Goal: Information Seeking & Learning: Check status

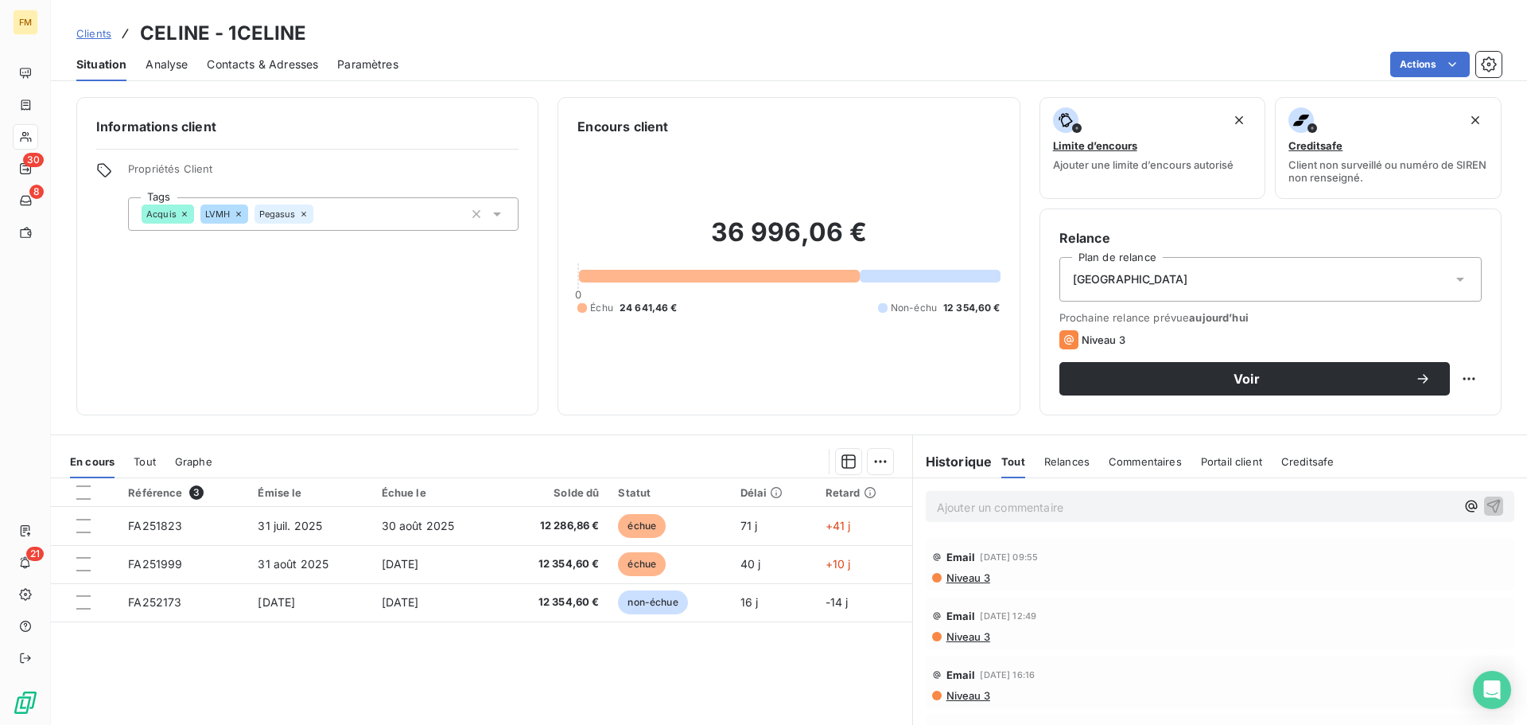
drag, startPoint x: 94, startPoint y: 35, endPoint x: 95, endPoint y: 59, distance: 23.9
click at [92, 35] on span "Clients" at bounding box center [93, 33] width 35 height 13
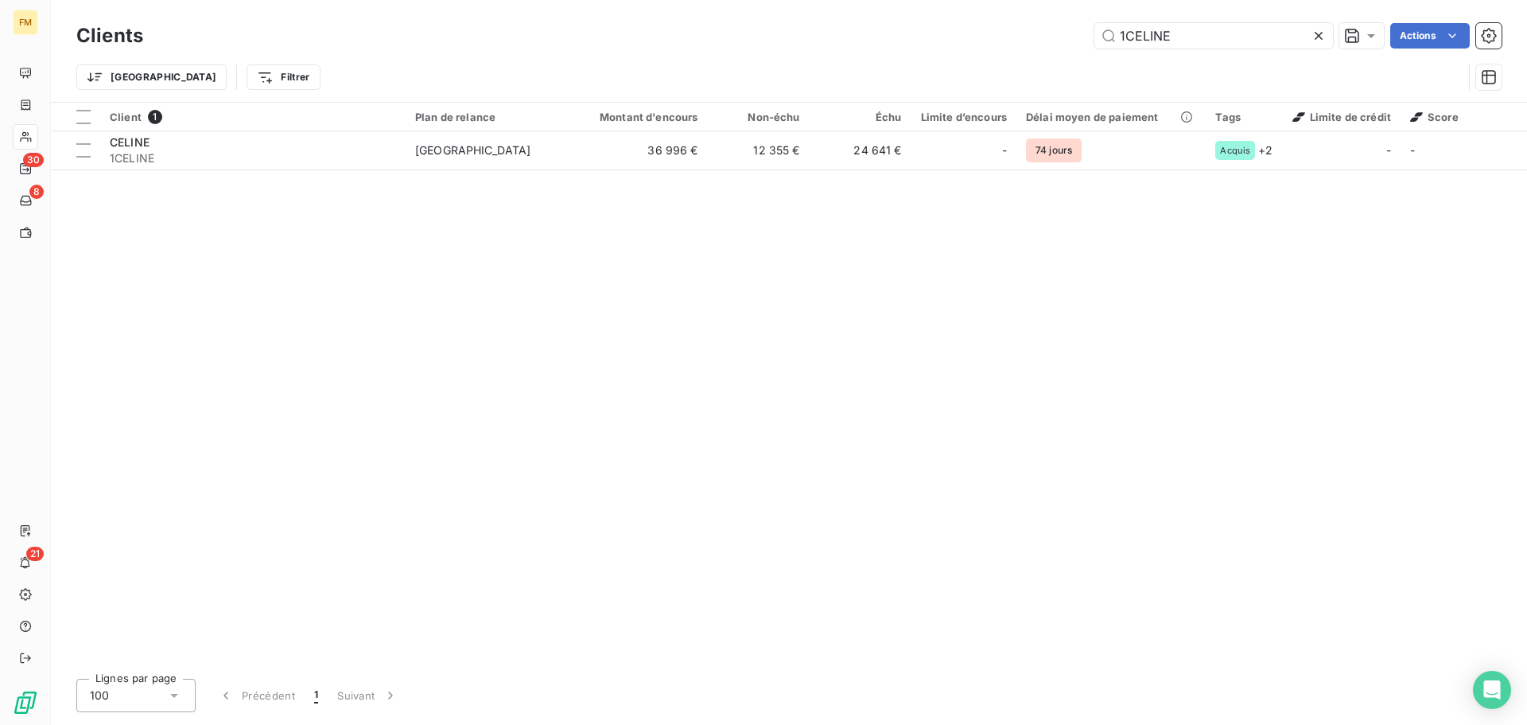
click at [1310, 36] on div "1CELINE" at bounding box center [1213, 35] width 239 height 25
click at [1314, 37] on icon at bounding box center [1319, 36] width 16 height 16
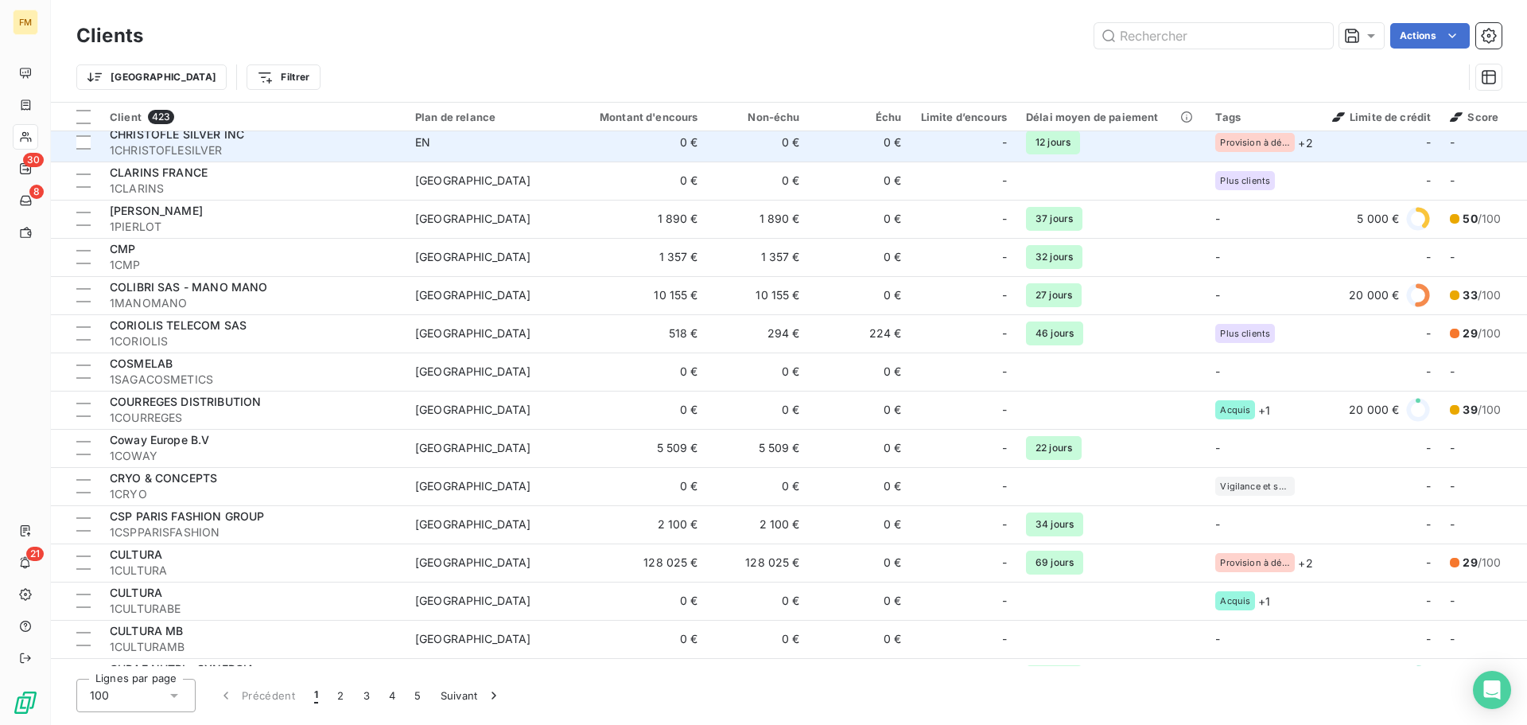
scroll to position [2545, 0]
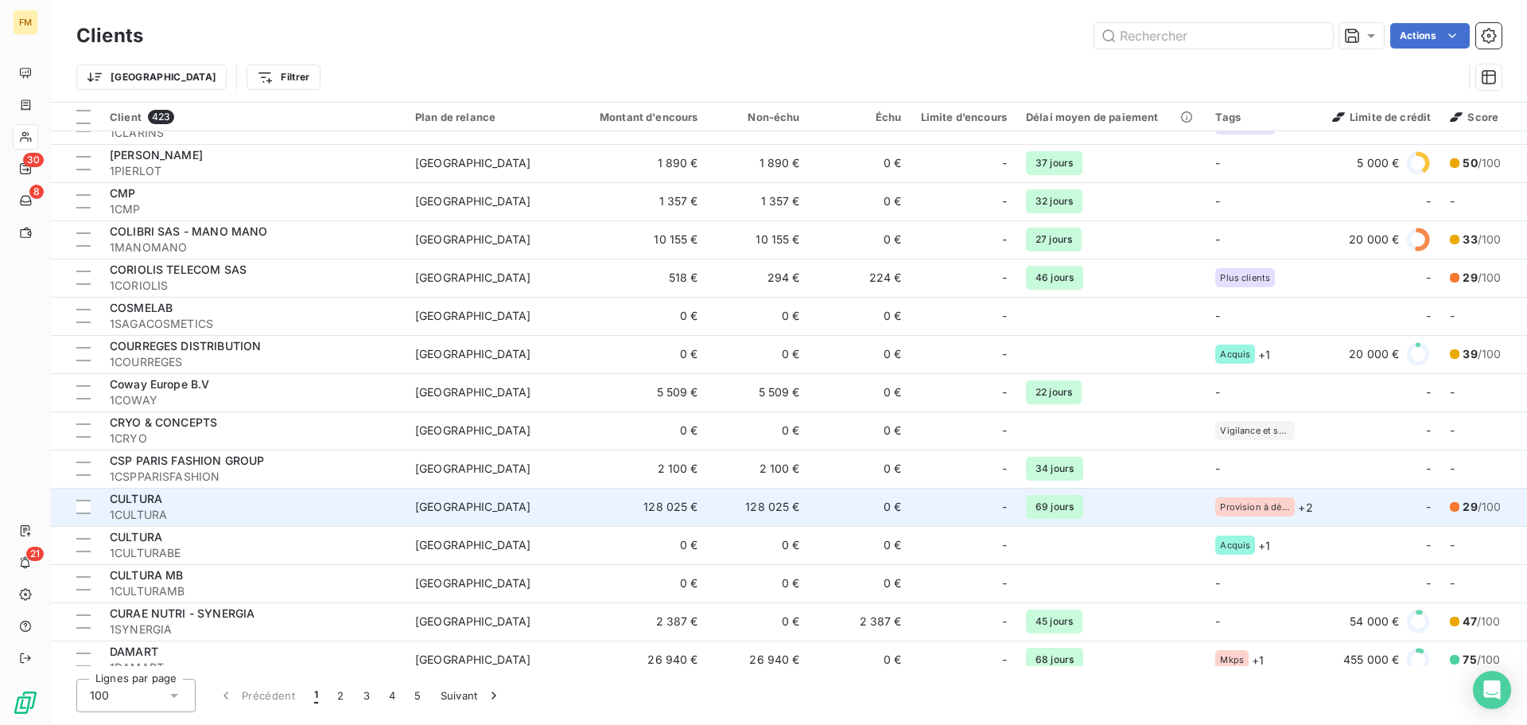
click at [186, 509] on span "1CULTURA" at bounding box center [253, 515] width 286 height 16
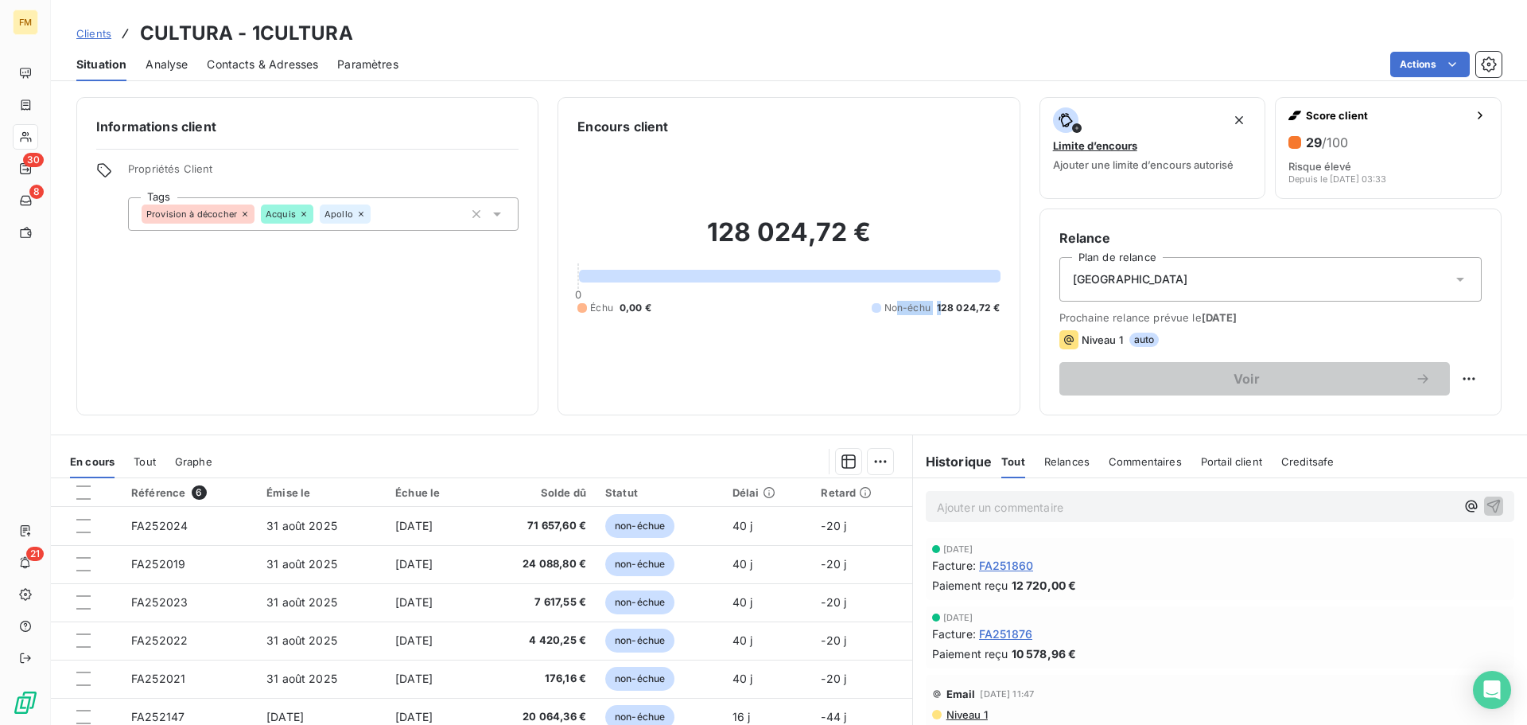
drag, startPoint x: 935, startPoint y: 309, endPoint x: 889, endPoint y: 311, distance: 45.4
click at [889, 311] on div "Non-échu 128 024,72 €" at bounding box center [936, 308] width 129 height 14
copy div "Non-échu 1"
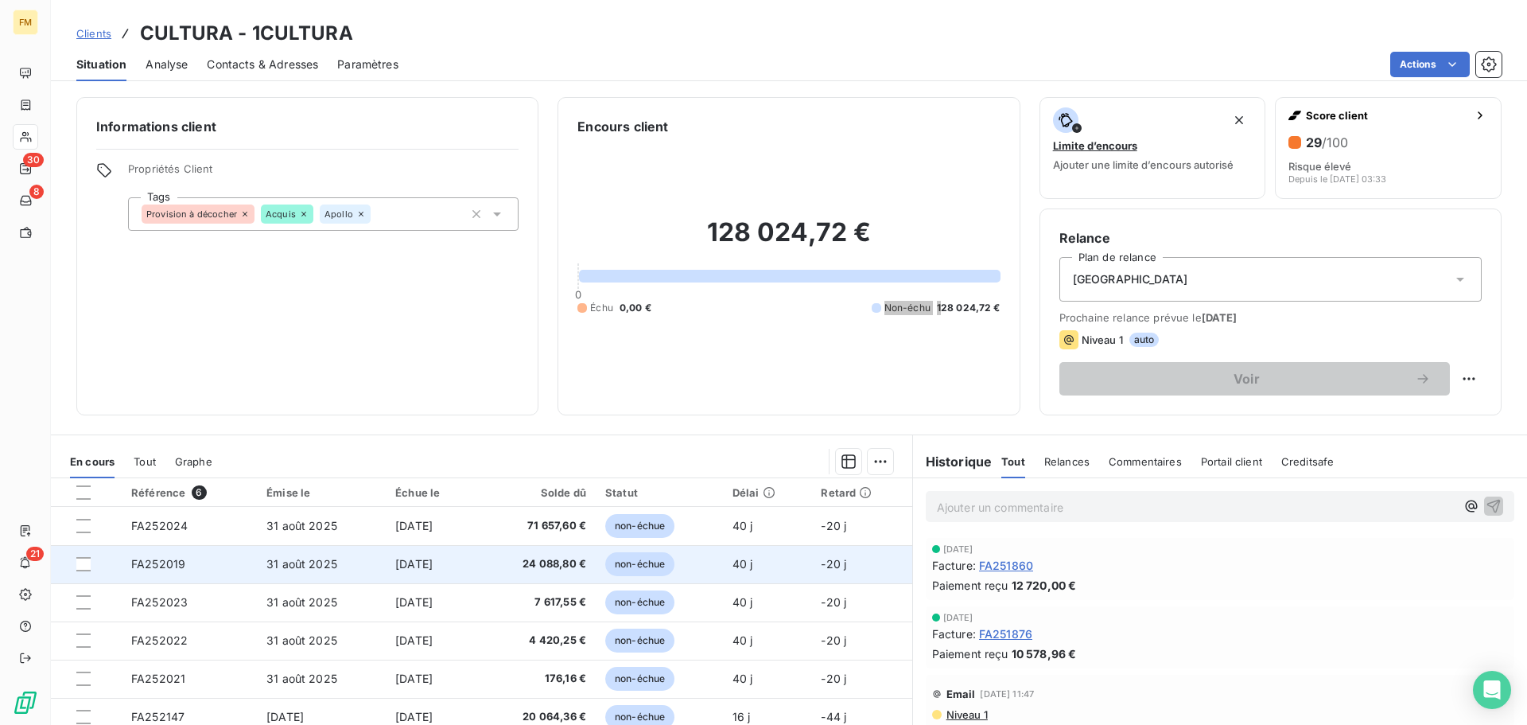
scroll to position [107, 0]
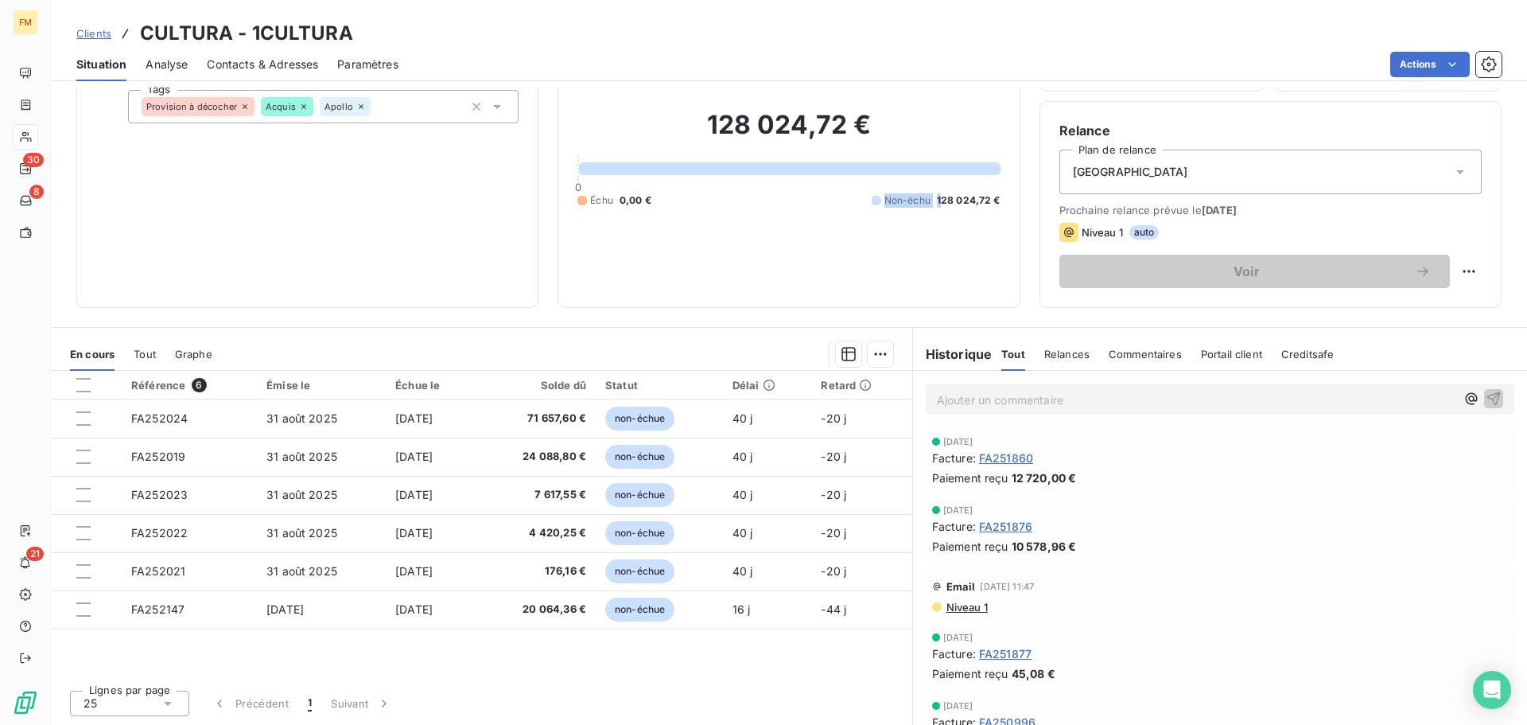
click at [96, 32] on span "Clients" at bounding box center [93, 33] width 35 height 13
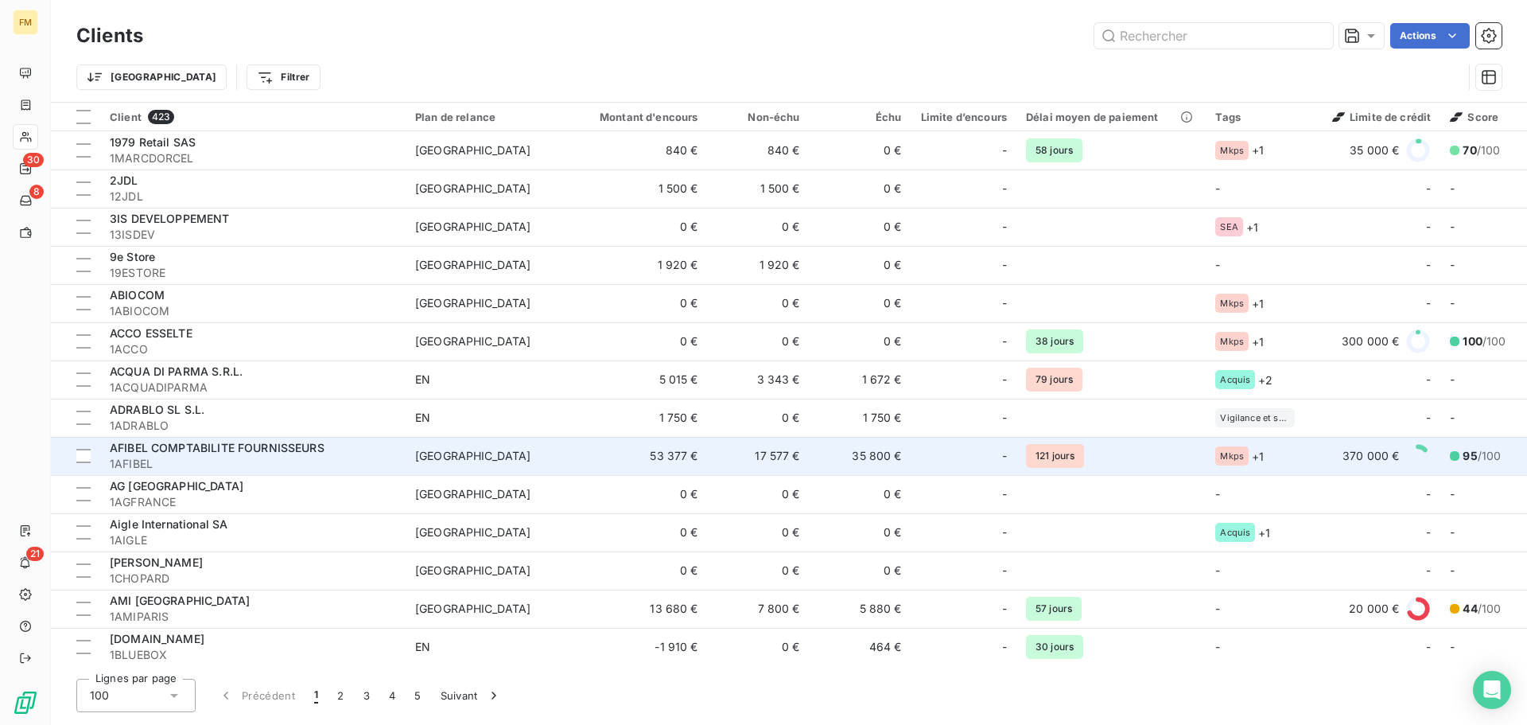
click at [378, 453] on div "AFIBEL COMPTABILITE FOURNISSEURS" at bounding box center [253, 448] width 286 height 16
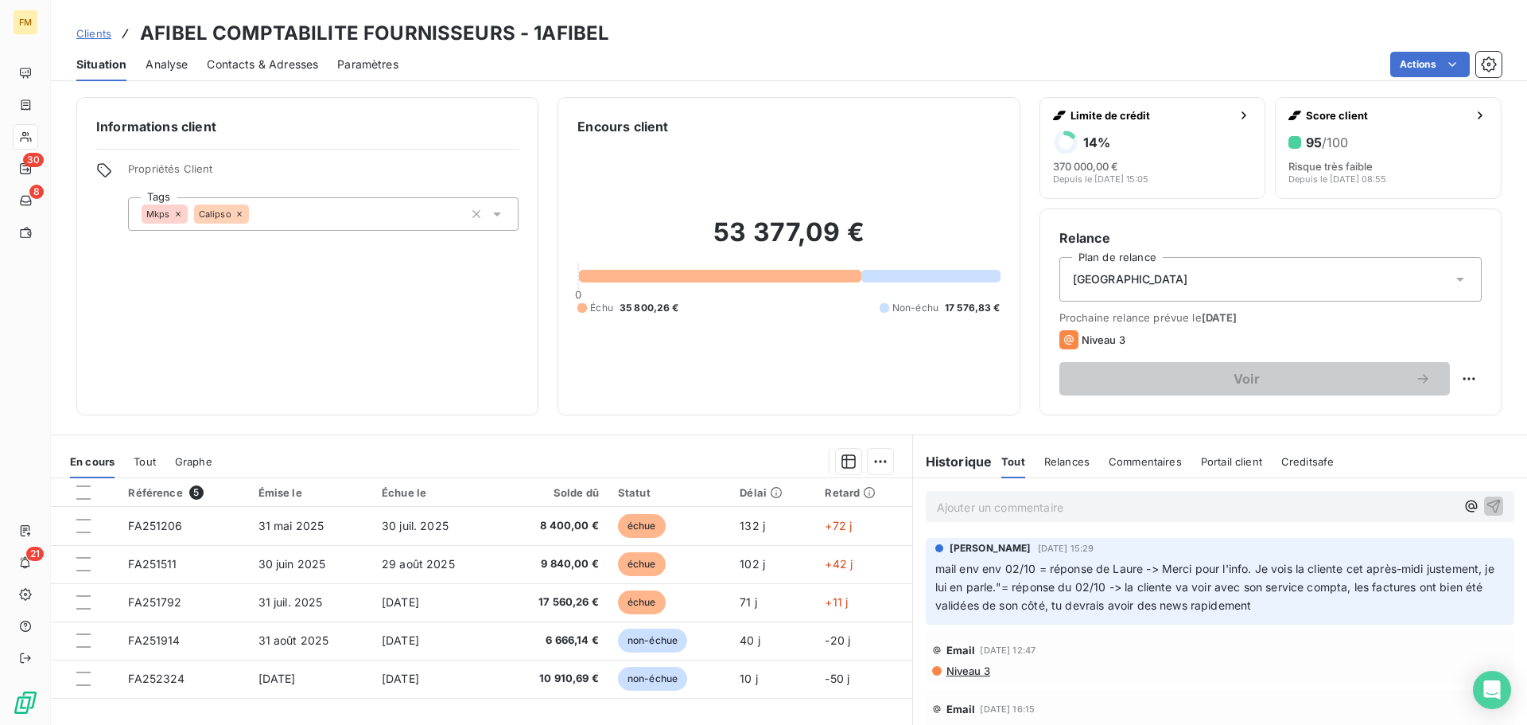
click at [102, 33] on span "Clients" at bounding box center [93, 33] width 35 height 13
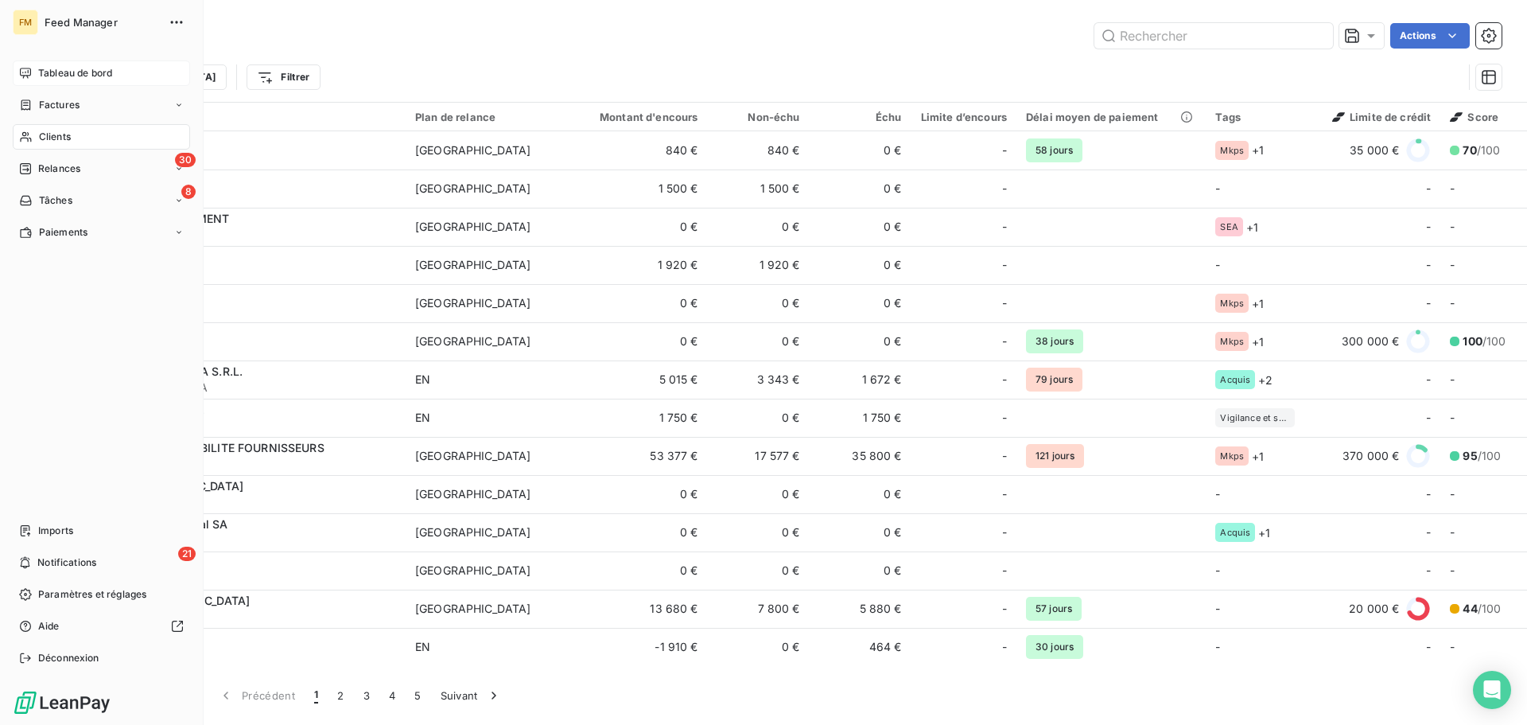
click at [82, 81] on div "Tableau de bord" at bounding box center [101, 72] width 177 height 25
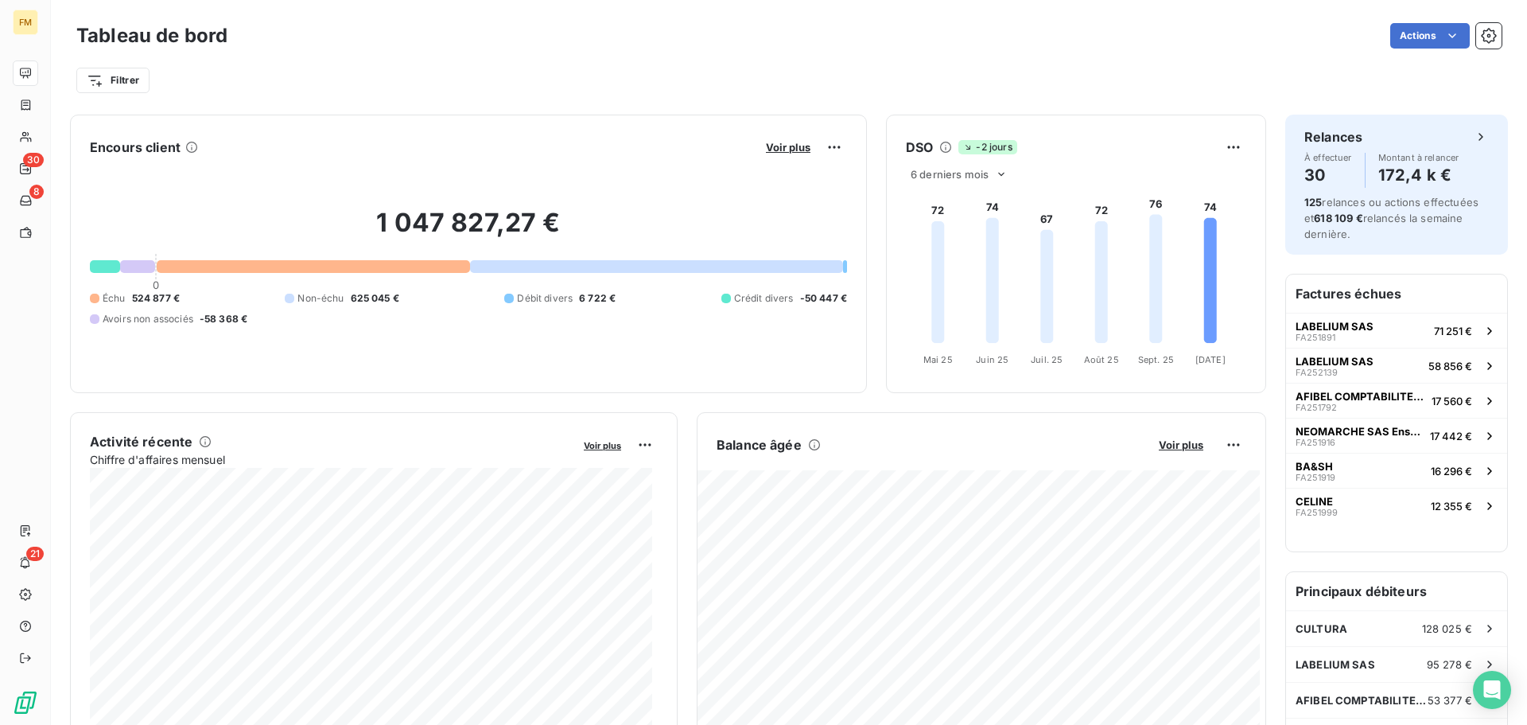
click at [1351, 294] on h6 "Factures échues" at bounding box center [1396, 293] width 221 height 38
click at [1393, 296] on h6 "Factures échues" at bounding box center [1396, 293] width 221 height 38
click at [1369, 298] on h6 "Factures échues" at bounding box center [1396, 293] width 221 height 38
drag, startPoint x: 1369, startPoint y: 298, endPoint x: 1376, endPoint y: 369, distance: 71.2
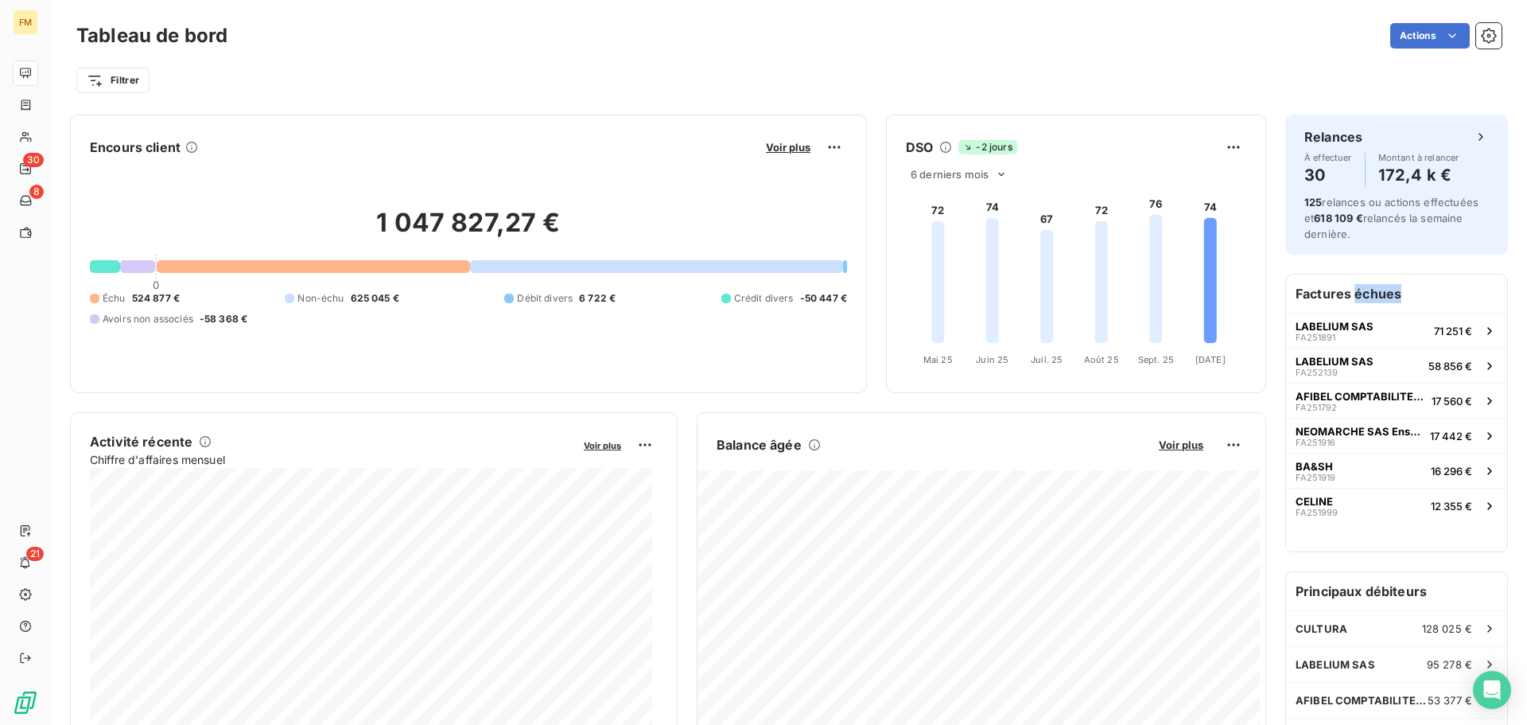
click at [1369, 301] on h6 "Factures échues" at bounding box center [1396, 293] width 221 height 38
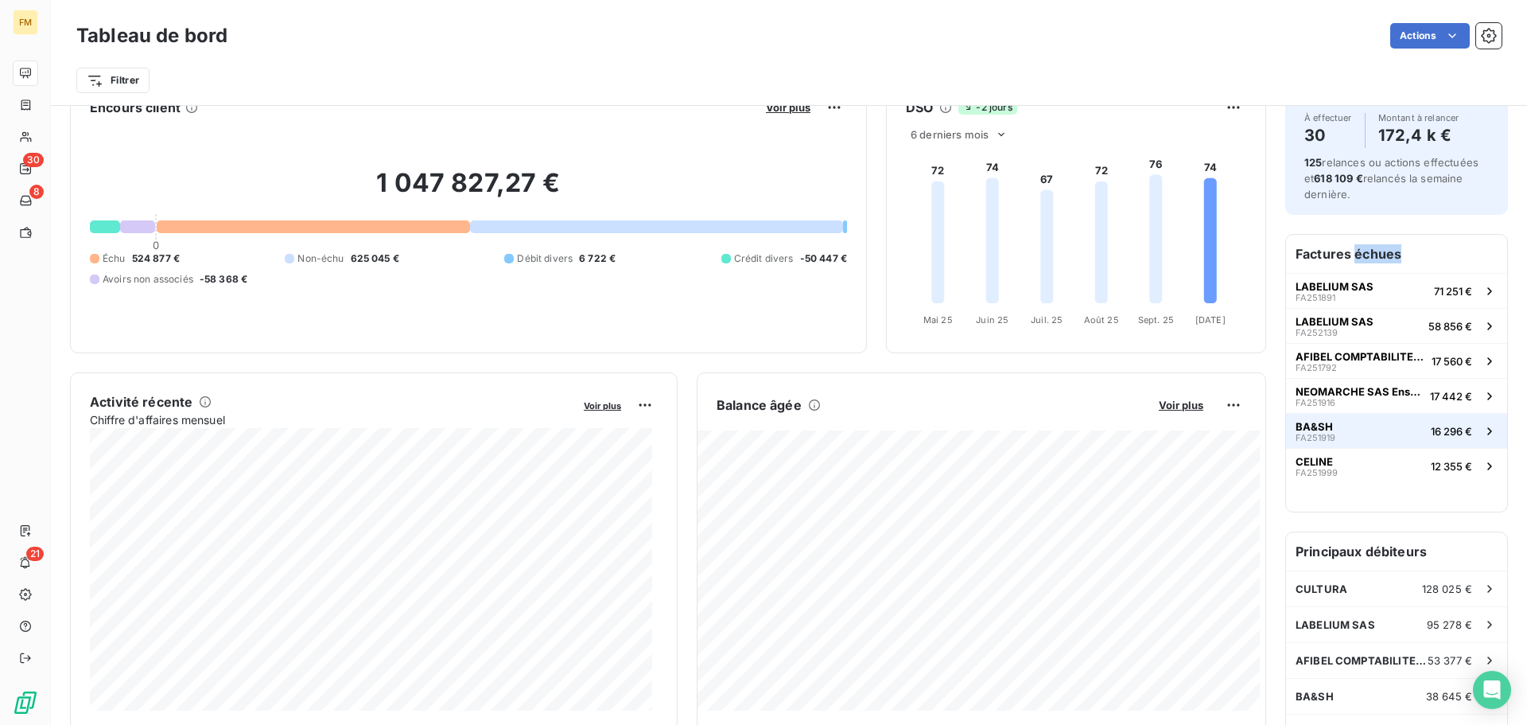
scroll to position [80, 0]
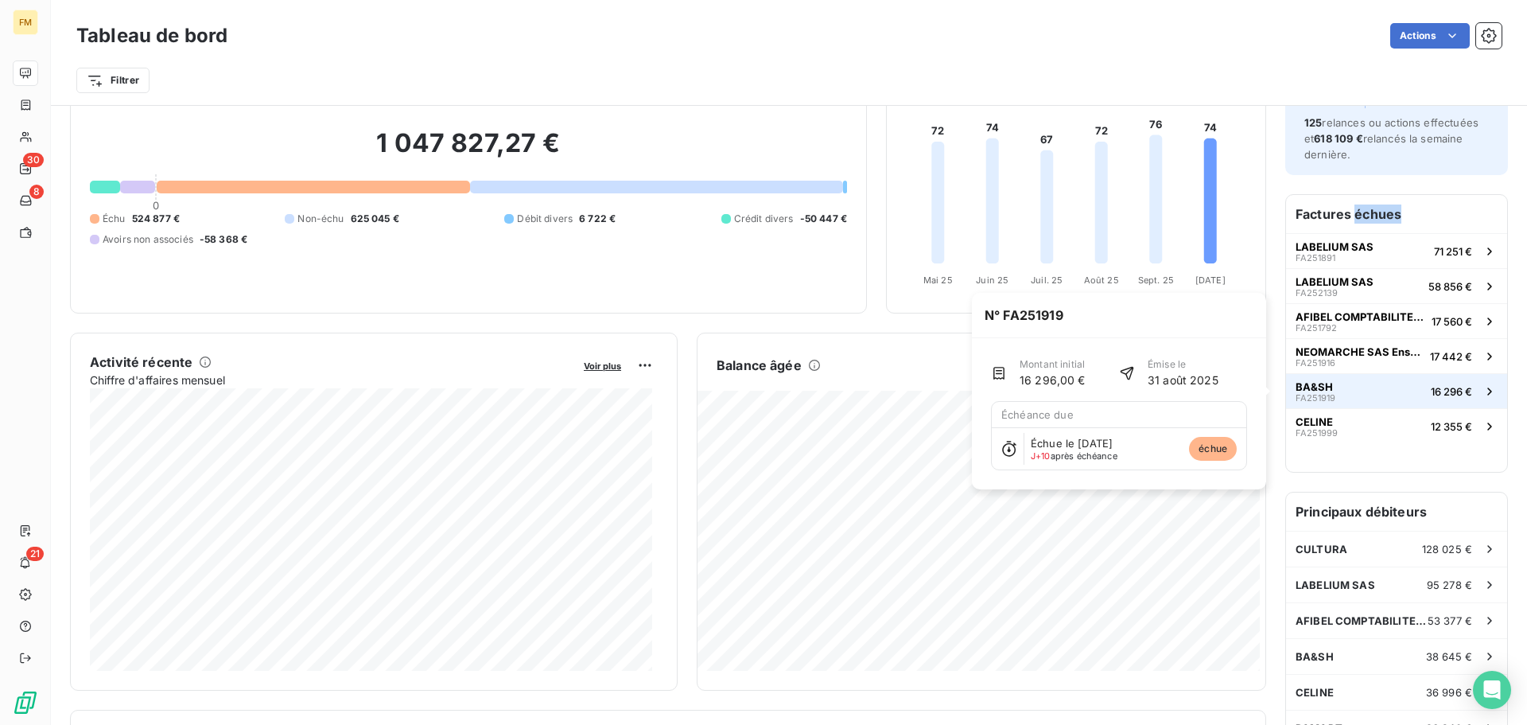
click at [1324, 394] on button "BA&SH FA251919 16 296 €" at bounding box center [1396, 390] width 221 height 35
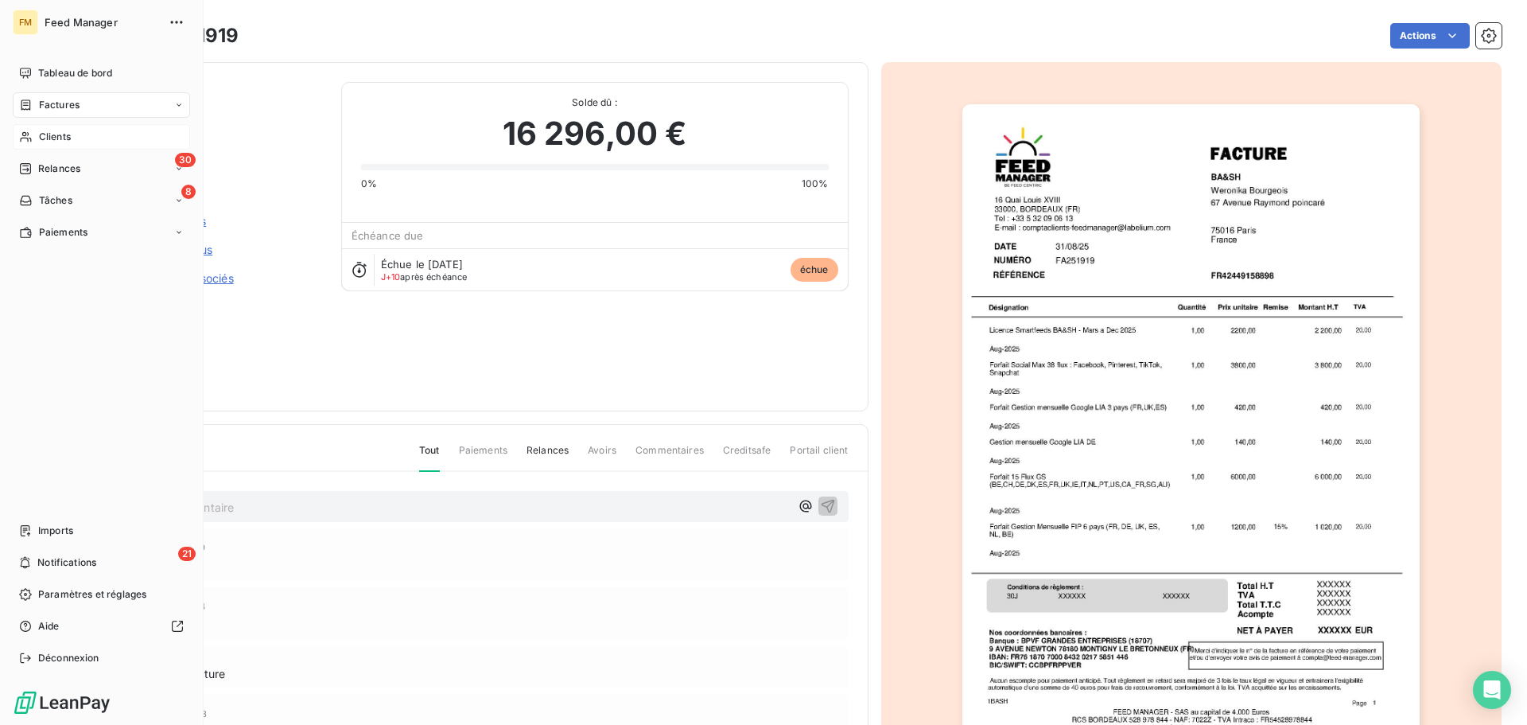
click at [34, 146] on div "Clients" at bounding box center [101, 136] width 177 height 25
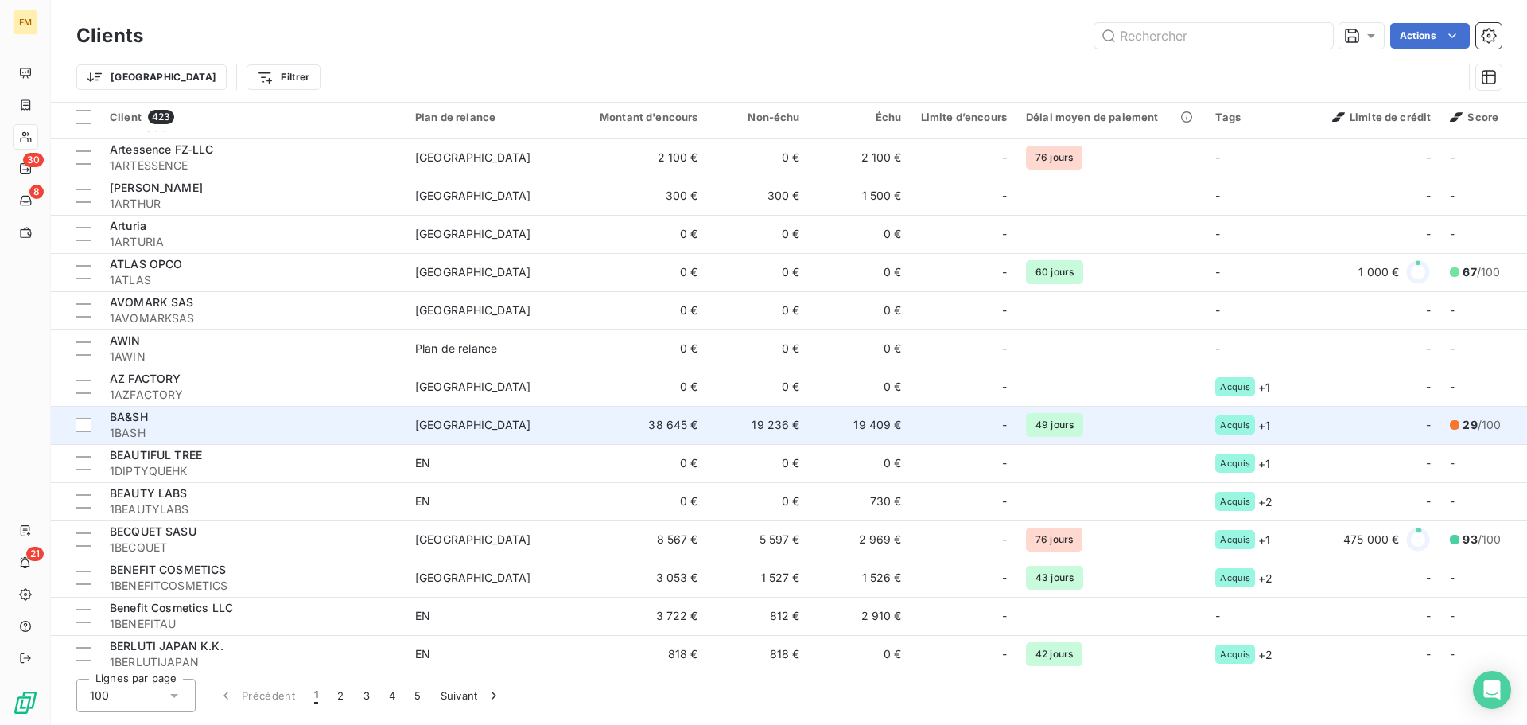
scroll to position [795, 0]
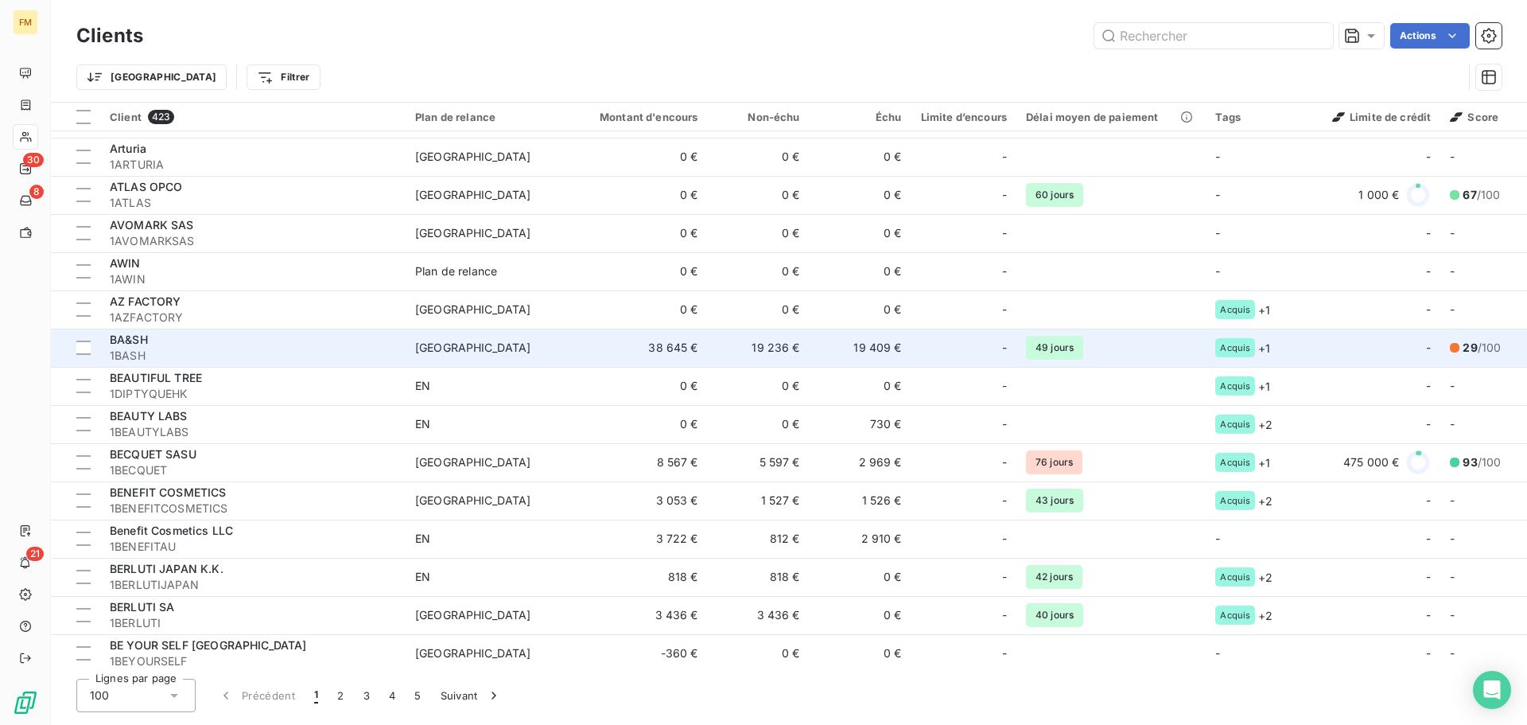
click at [129, 340] on span "BA&SH" at bounding box center [129, 339] width 38 height 14
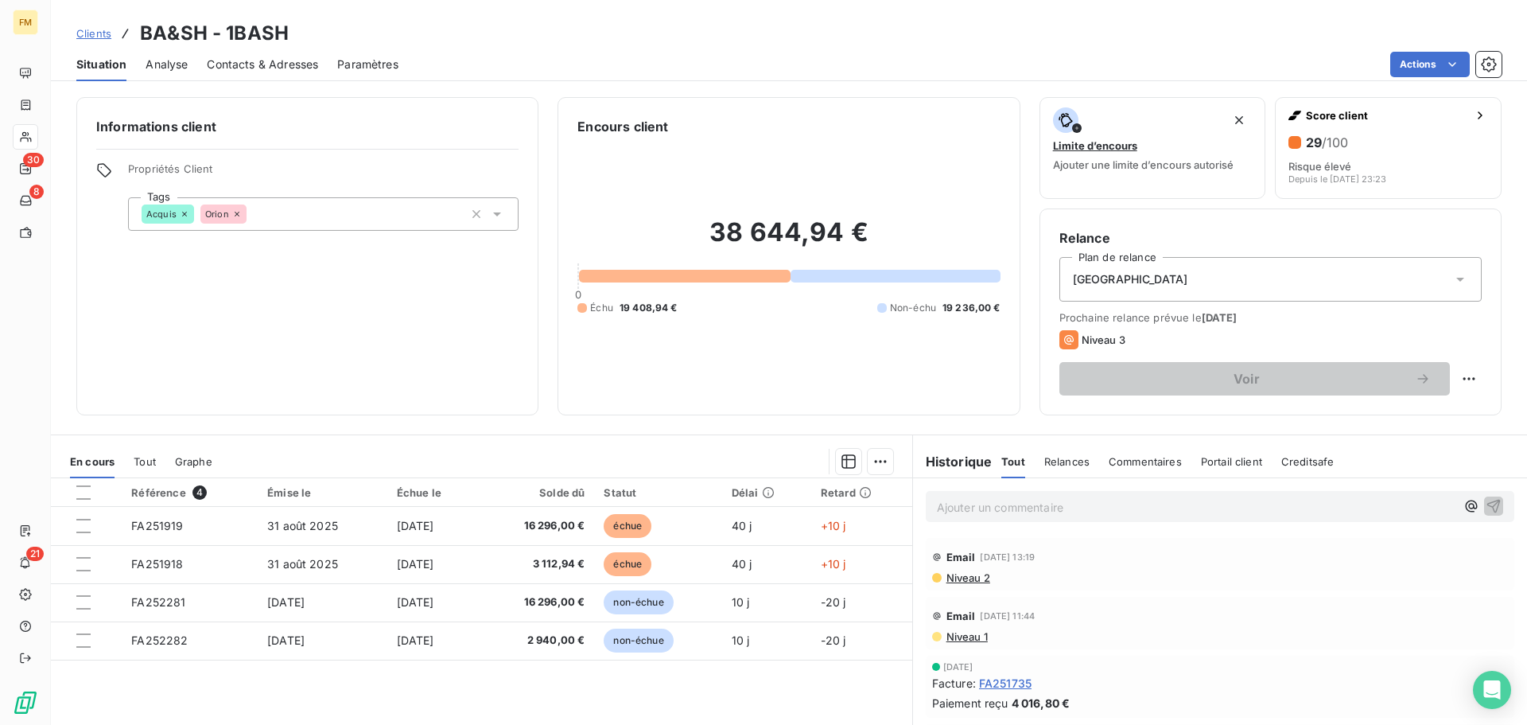
click at [99, 32] on span "Clients" at bounding box center [93, 33] width 35 height 13
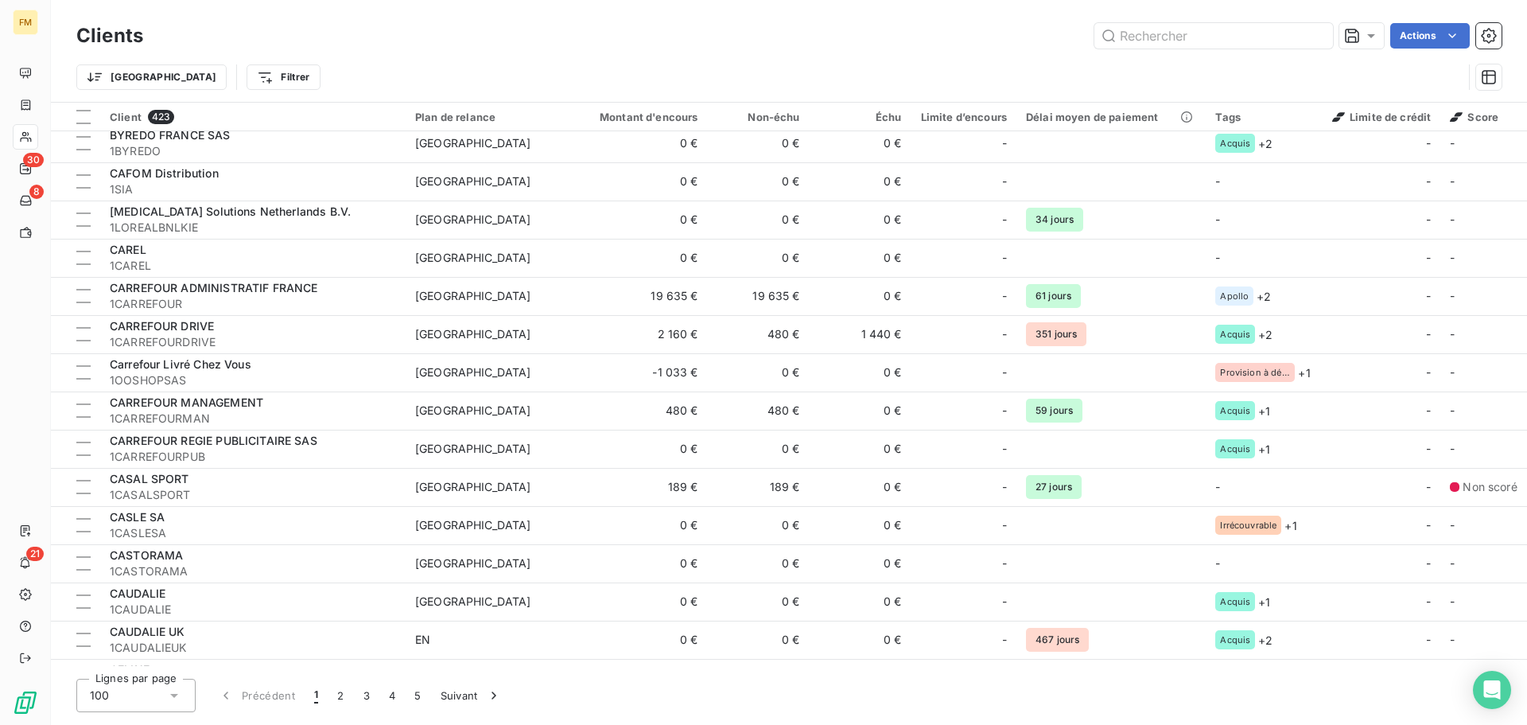
scroll to position [1909, 0]
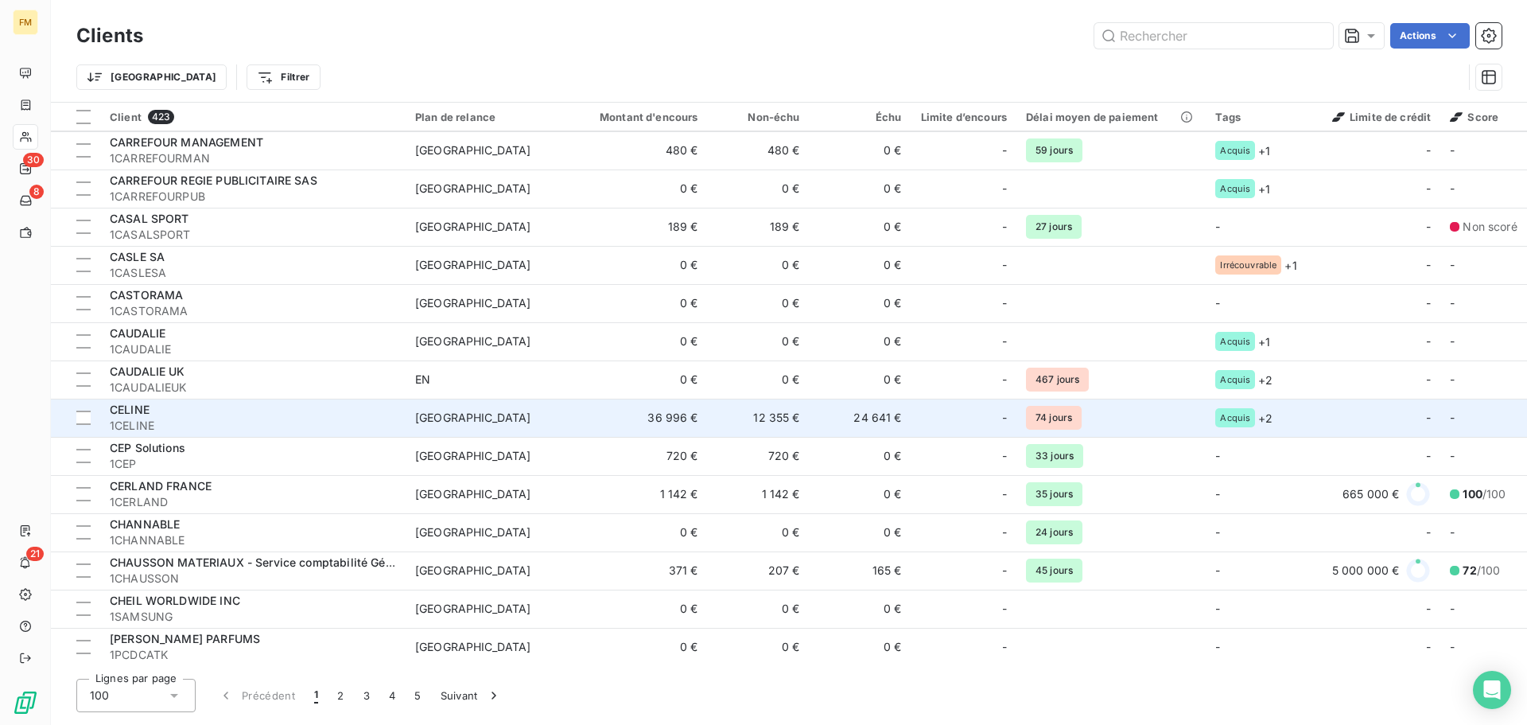
click at [165, 423] on span "1CELINE" at bounding box center [253, 426] width 286 height 16
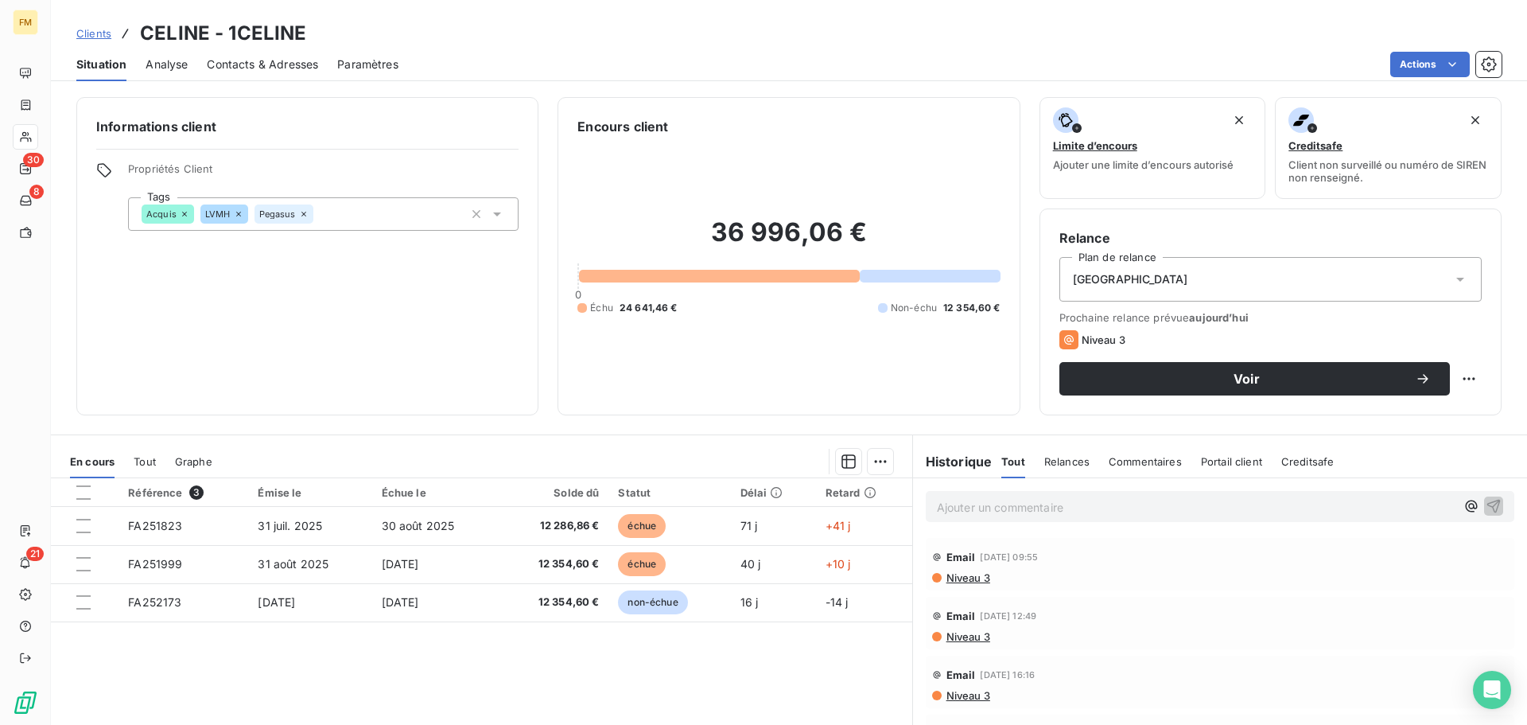
click at [104, 32] on span "Clients" at bounding box center [93, 33] width 35 height 13
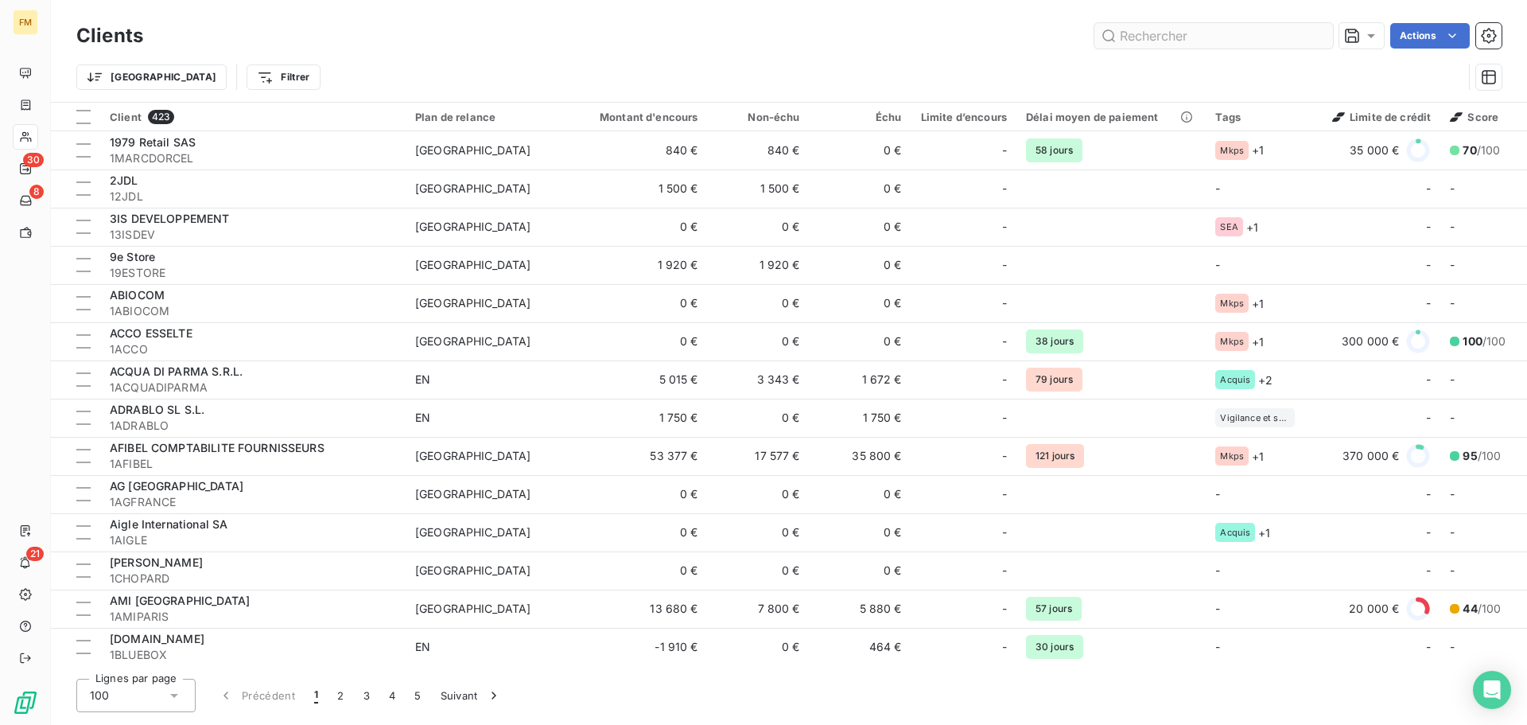
click at [1227, 41] on input "text" at bounding box center [1213, 35] width 239 height 25
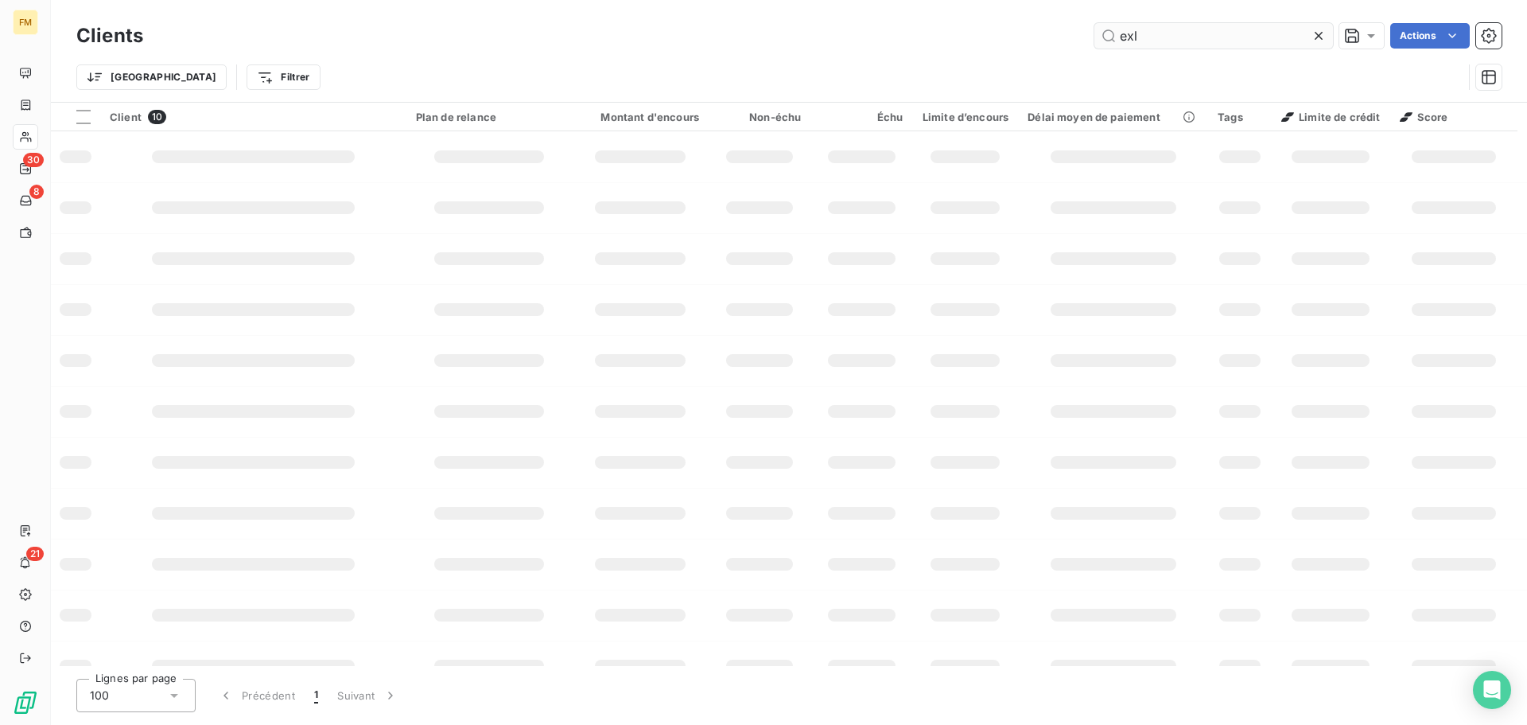
type input "exl"
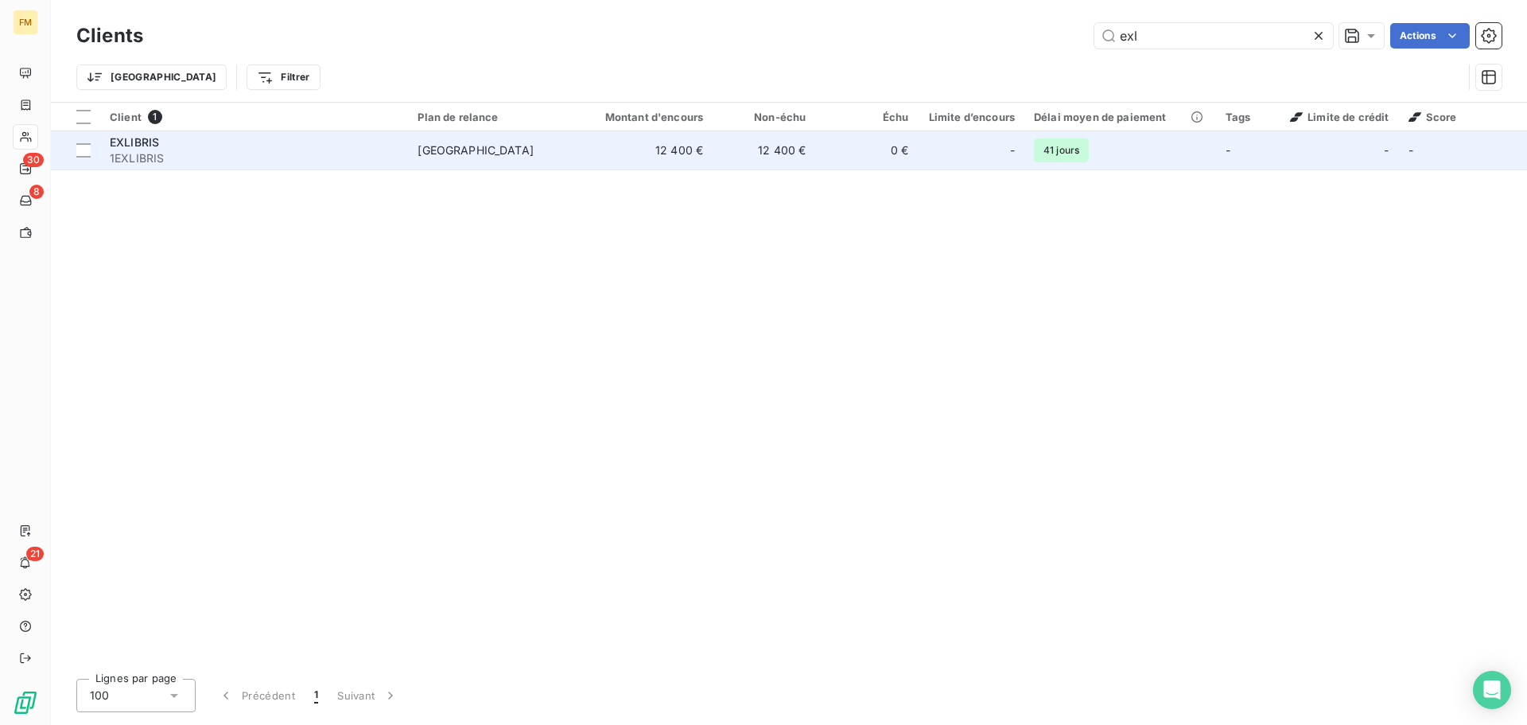
click at [1015, 149] on span "-" at bounding box center [1012, 150] width 5 height 16
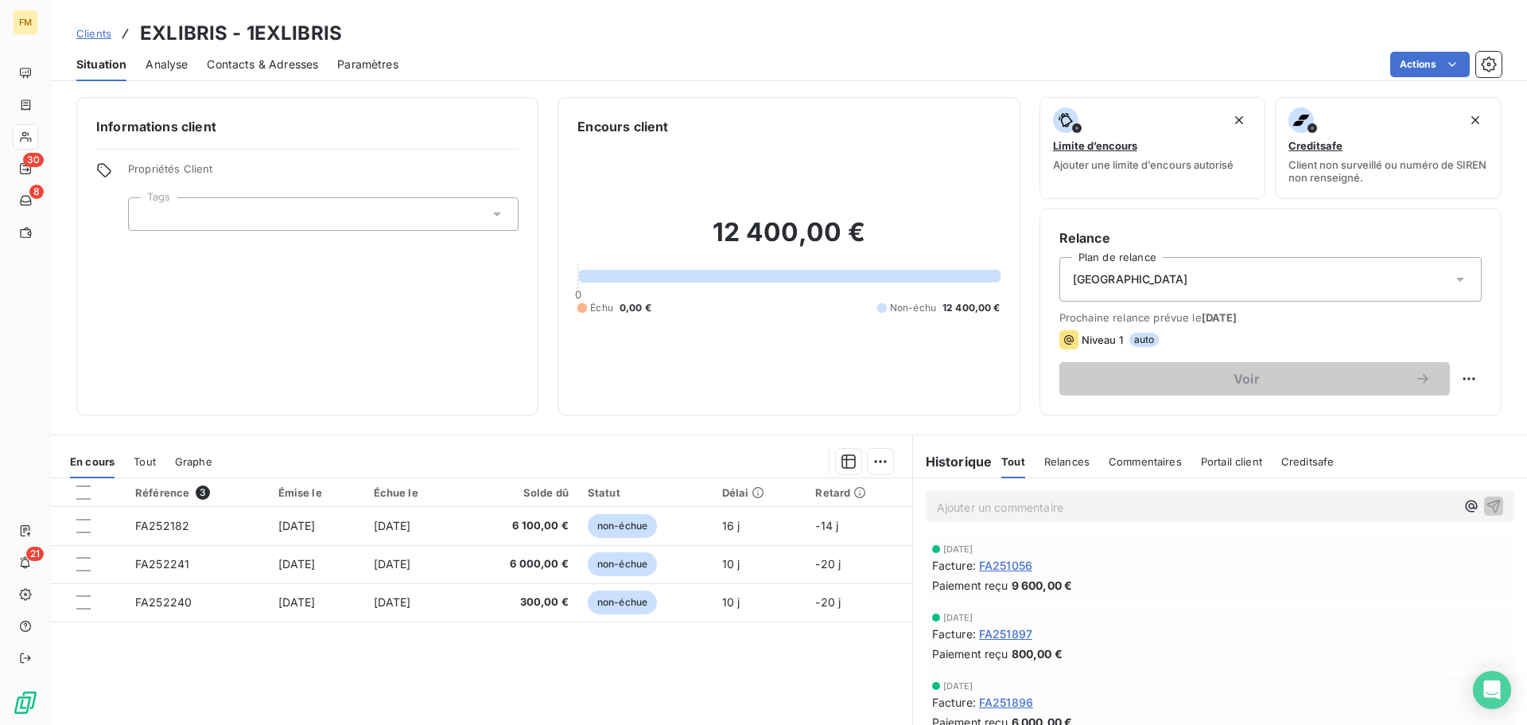
drag, startPoint x: 96, startPoint y: 33, endPoint x: 143, endPoint y: 32, distance: 47.0
click at [97, 32] on span "Clients" at bounding box center [93, 33] width 35 height 13
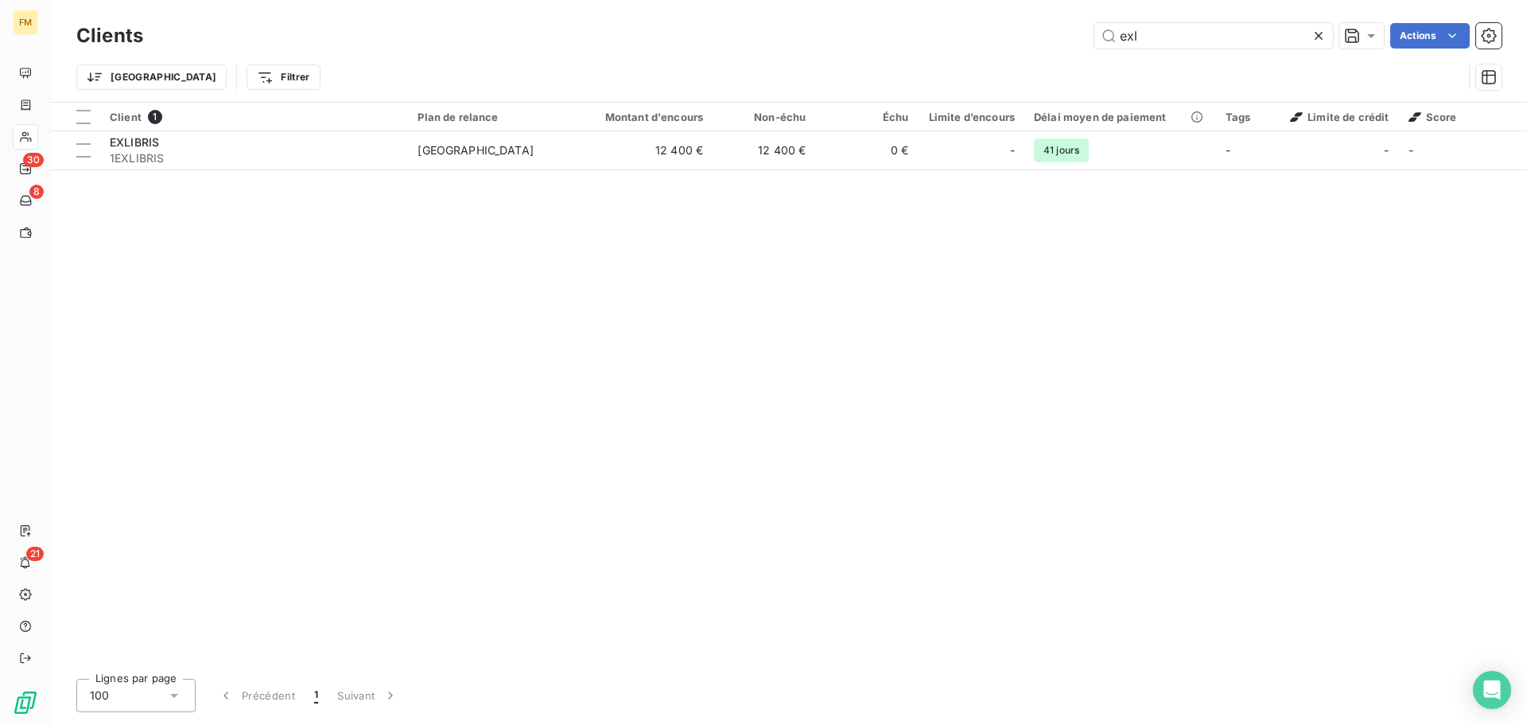
drag, startPoint x: 1200, startPoint y: 38, endPoint x: 720, endPoint y: 33, distance: 480.5
click at [762, 41] on div "exl Actions" at bounding box center [831, 35] width 1339 height 25
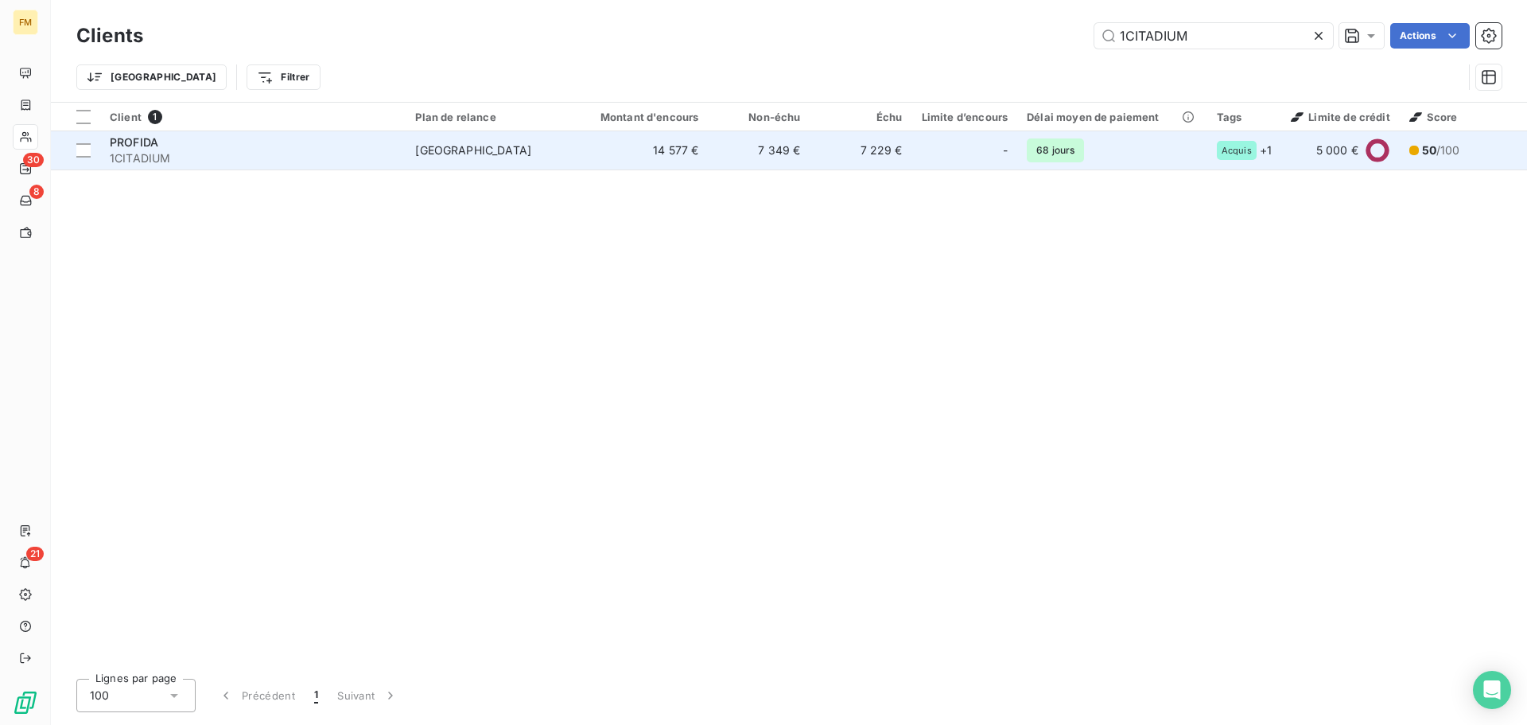
type input "1CITADIUM"
click at [430, 157] on div "[GEOGRAPHIC_DATA]" at bounding box center [473, 150] width 116 height 16
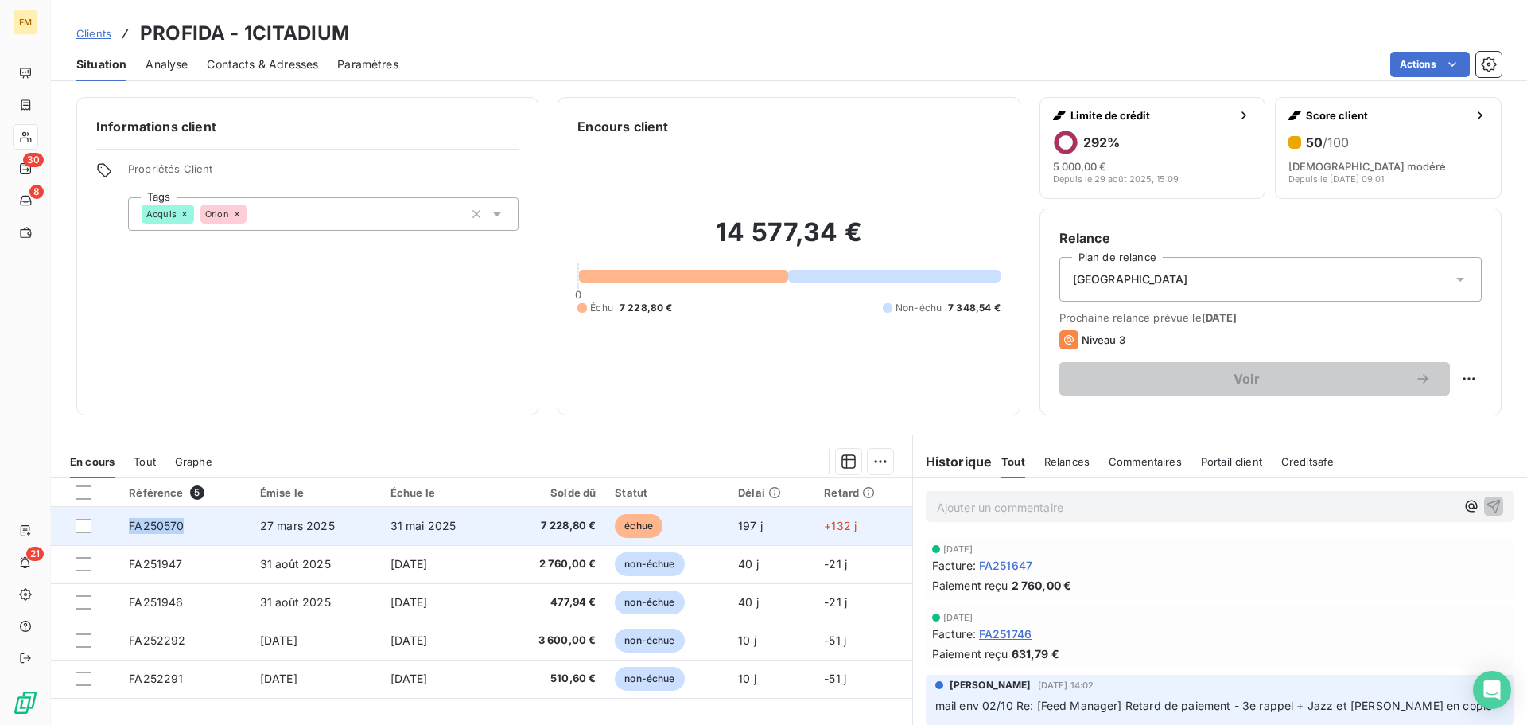
drag, startPoint x: 192, startPoint y: 527, endPoint x: 130, endPoint y: 536, distance: 61.9
click at [130, 536] on td "FA250570" at bounding box center [184, 526] width 131 height 38
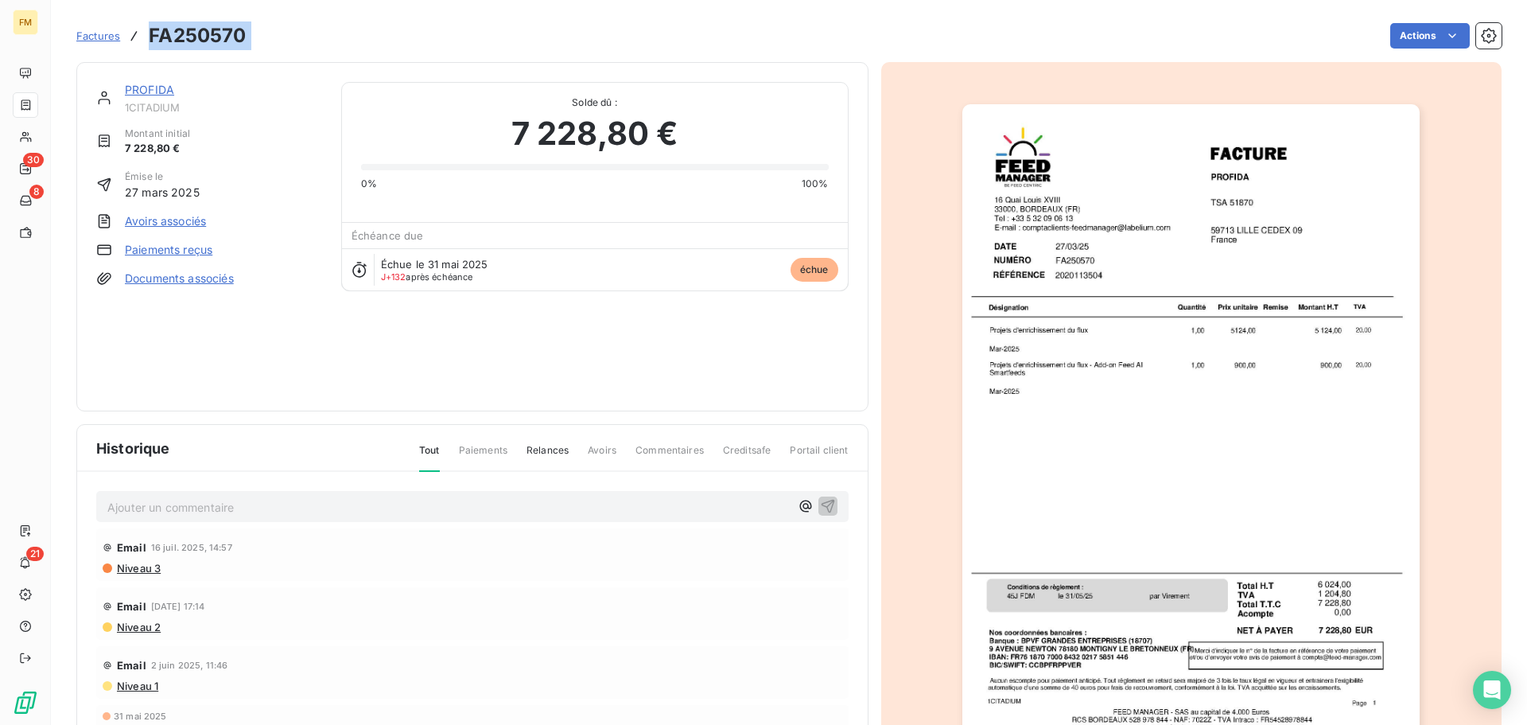
drag, startPoint x: 262, startPoint y: 35, endPoint x: 146, endPoint y: 41, distance: 116.3
click at [146, 41] on div "Factures FA250570 Actions" at bounding box center [788, 35] width 1425 height 33
copy section "FA250570 Actions"
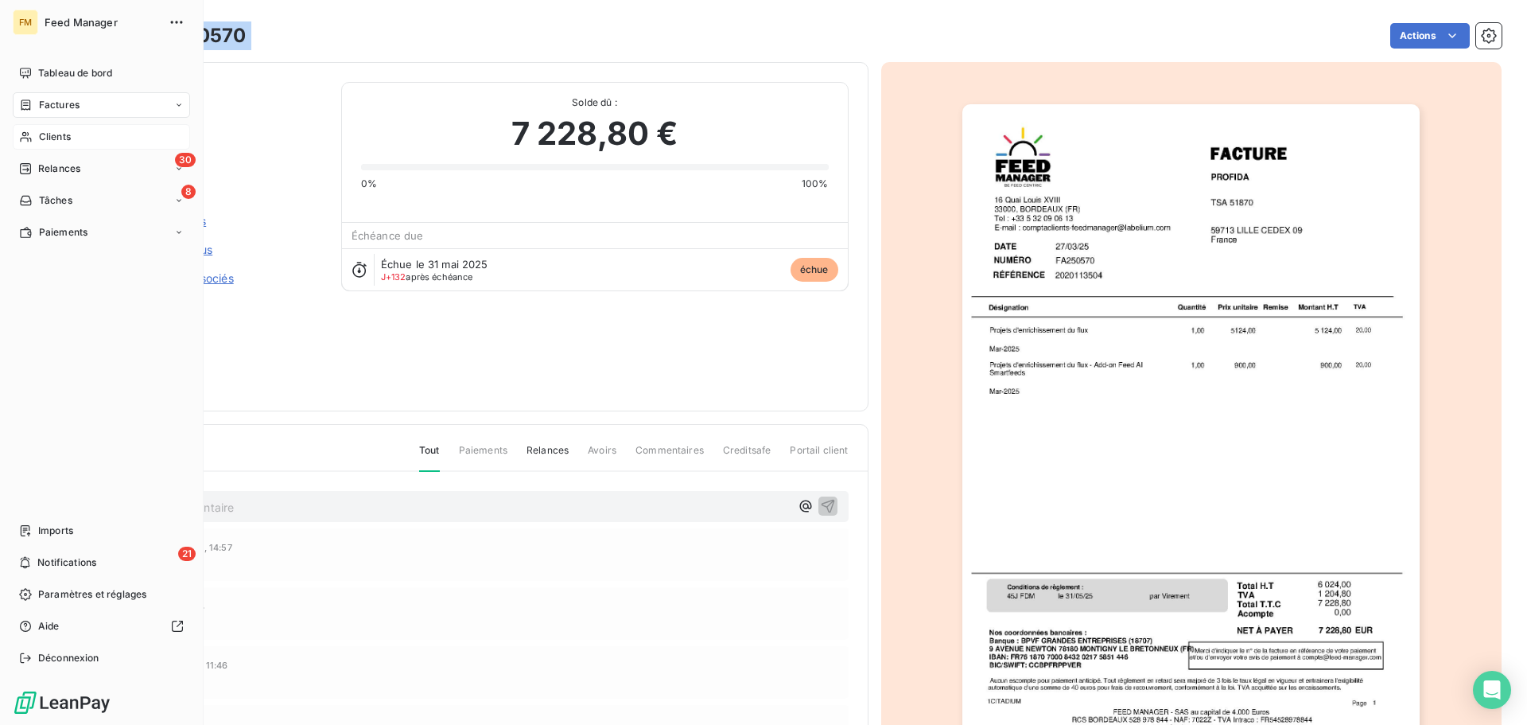
click at [42, 143] on span "Clients" at bounding box center [55, 137] width 32 height 14
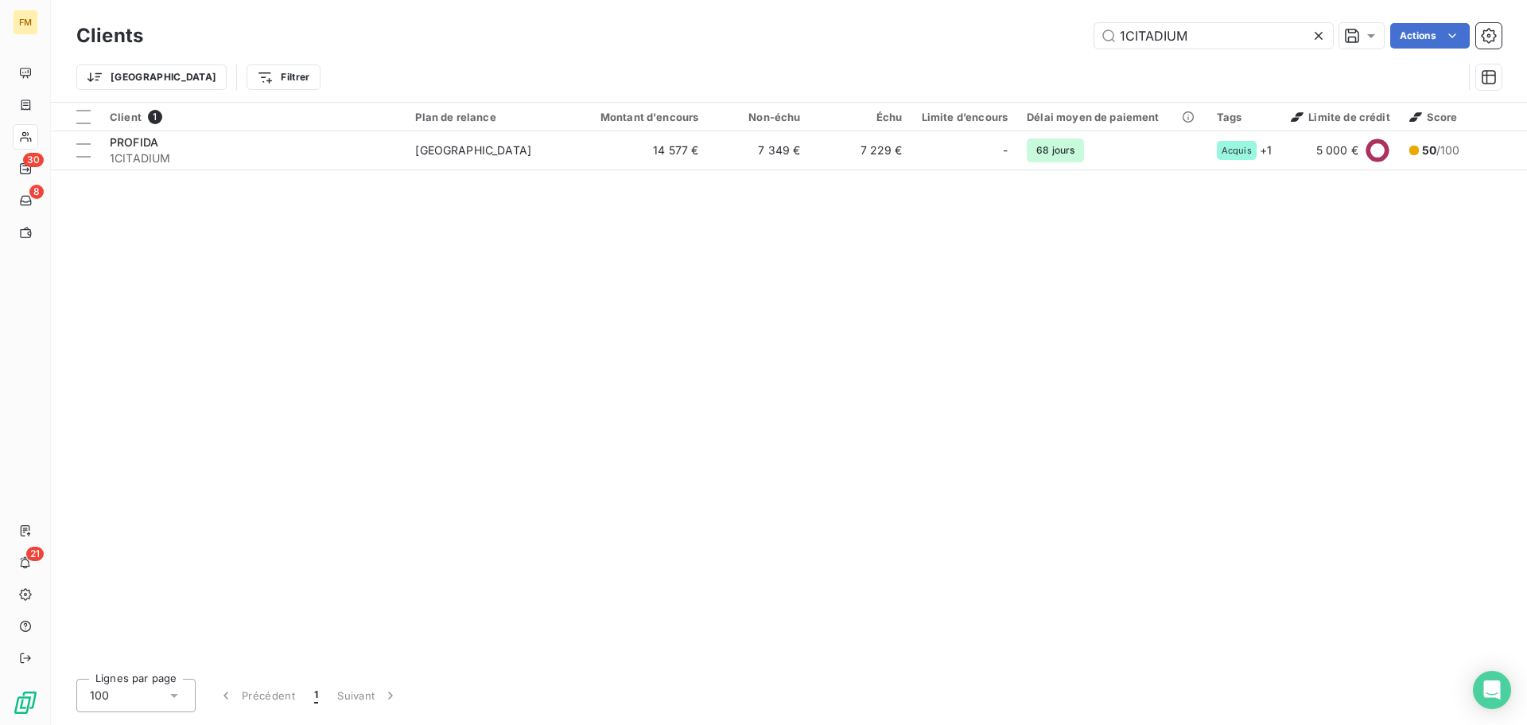
drag, startPoint x: 1201, startPoint y: 35, endPoint x: 794, endPoint y: 11, distance: 407.9
click at [847, 25] on div "1CITADIUM Actions" at bounding box center [831, 35] width 1339 height 25
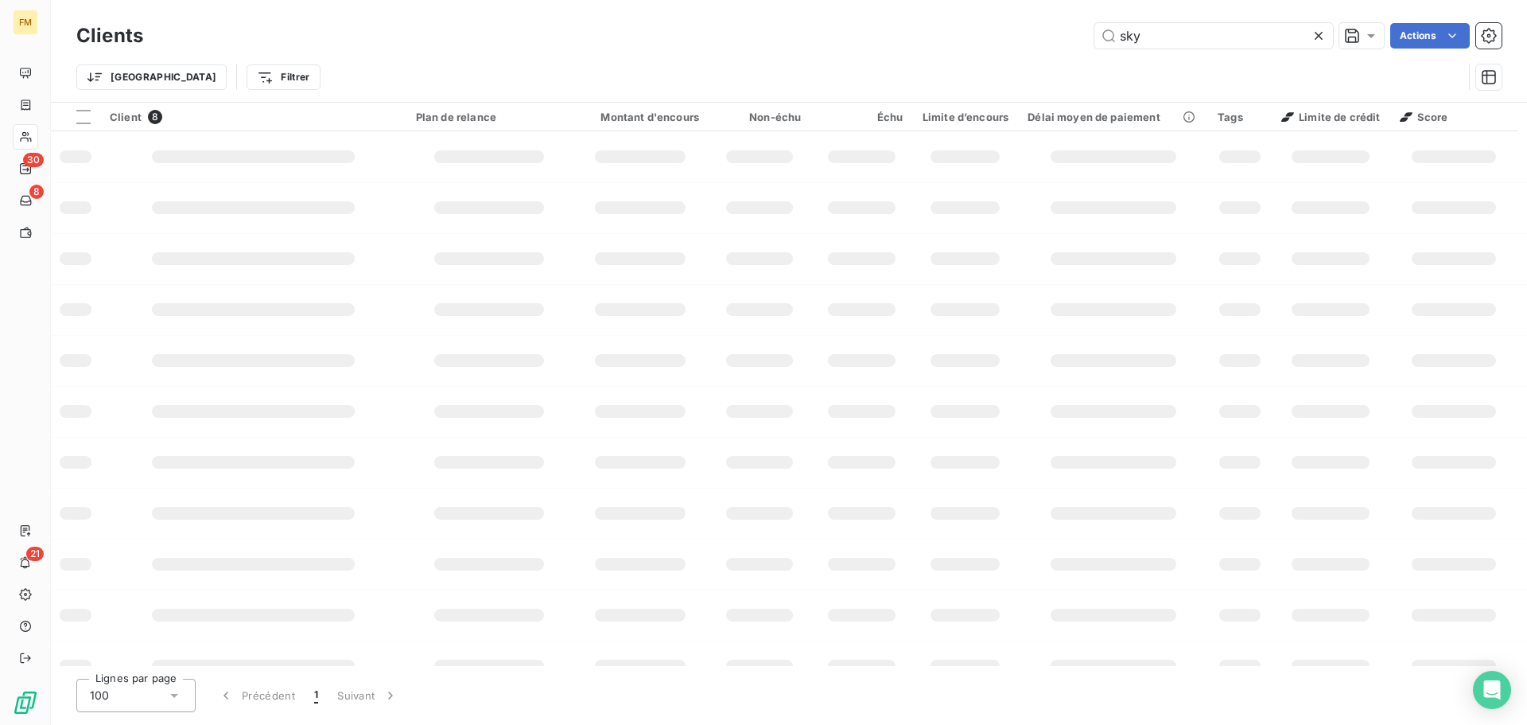
type input "sky"
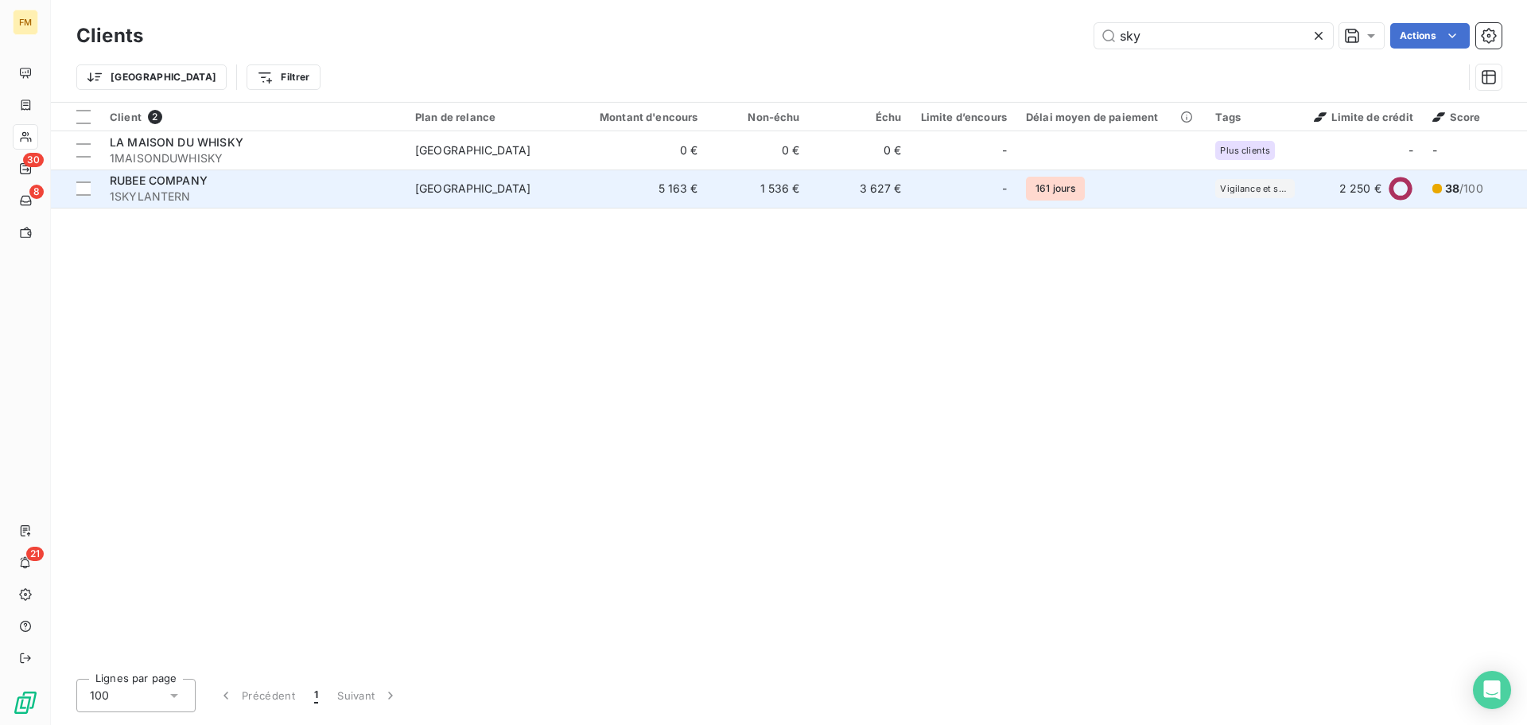
click at [334, 193] on span "1SKYLANTERN" at bounding box center [253, 197] width 286 height 16
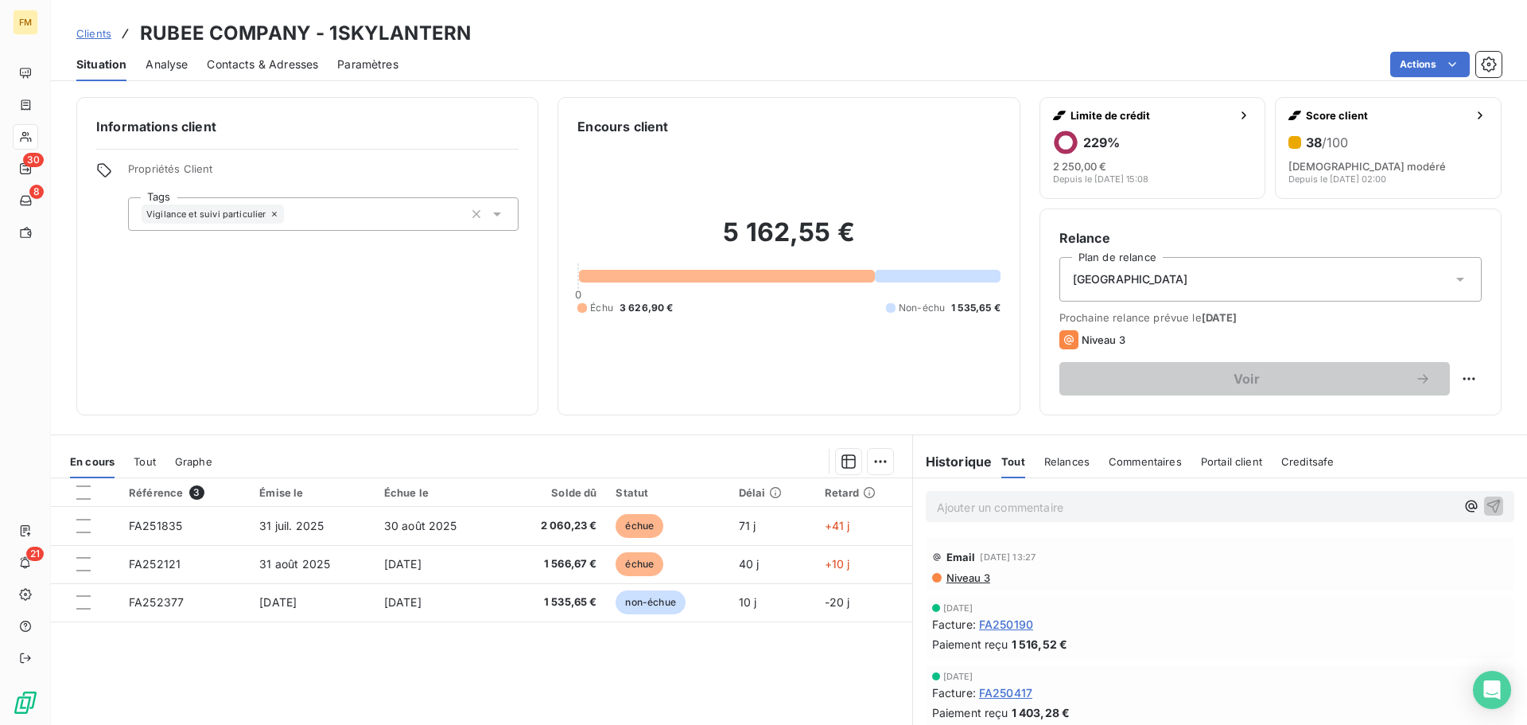
drag, startPoint x: 102, startPoint y: 32, endPoint x: 111, endPoint y: 44, distance: 15.3
click at [102, 32] on span "Clients" at bounding box center [93, 33] width 35 height 13
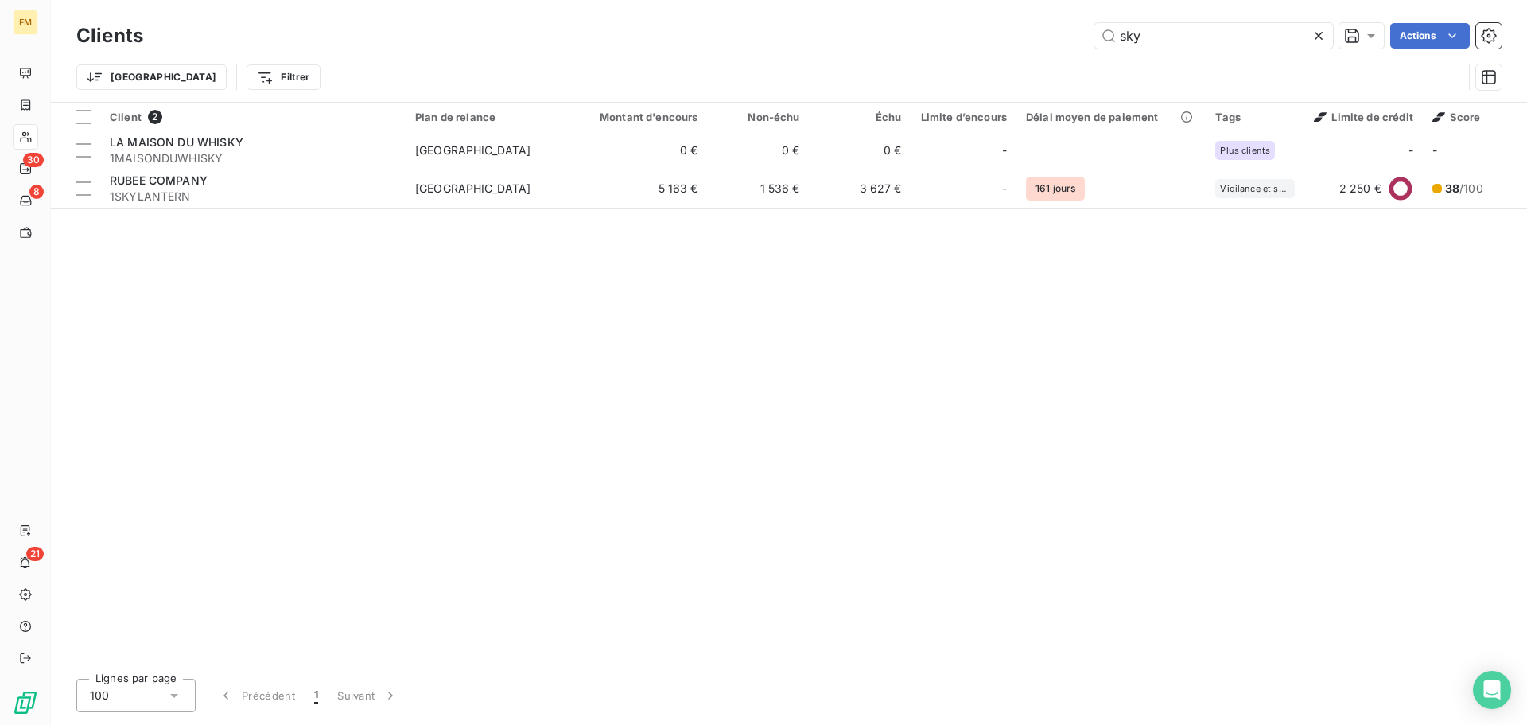
drag, startPoint x: 1166, startPoint y: 37, endPoint x: 1017, endPoint y: 35, distance: 148.8
click at [1067, 41] on div "sky Actions" at bounding box center [831, 35] width 1339 height 25
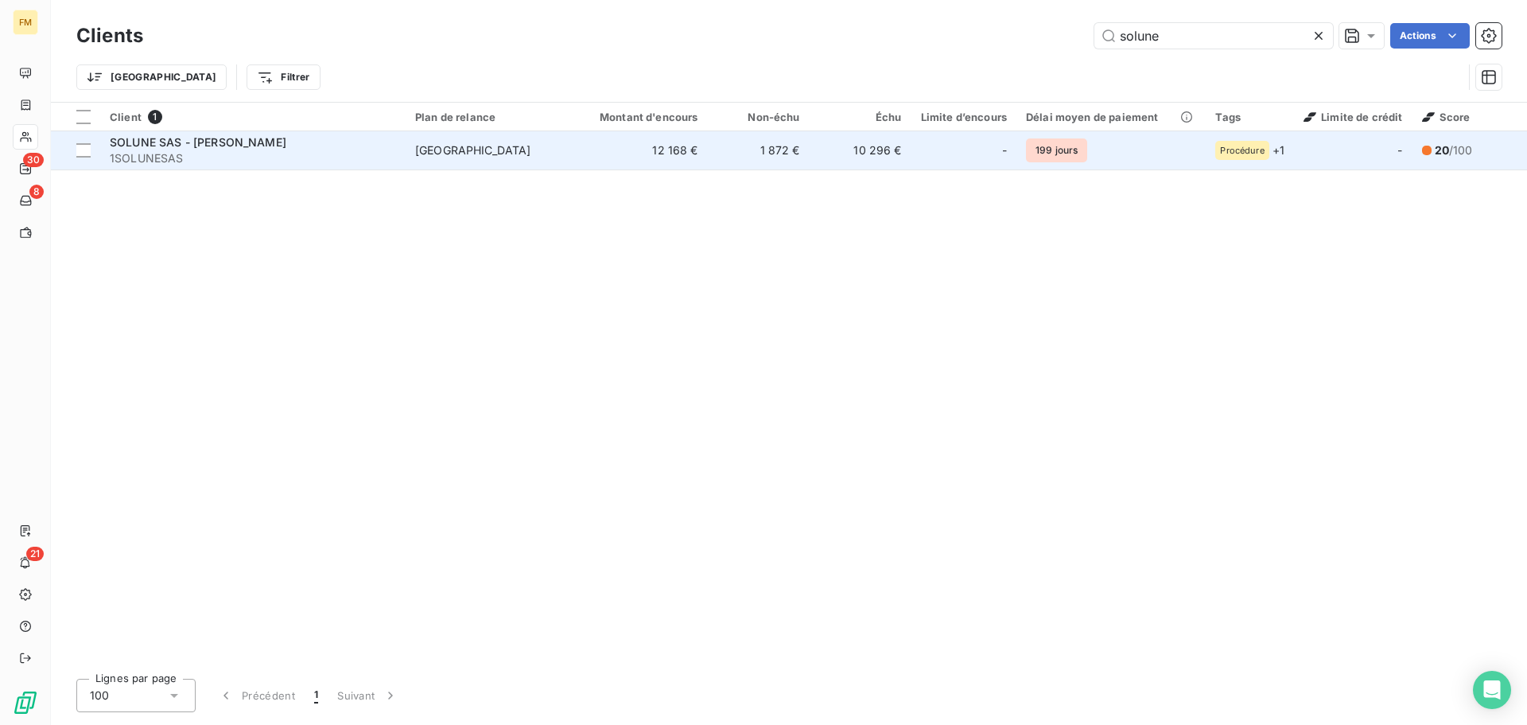
type input "solune"
click at [697, 161] on td "12 168 €" at bounding box center [639, 150] width 137 height 38
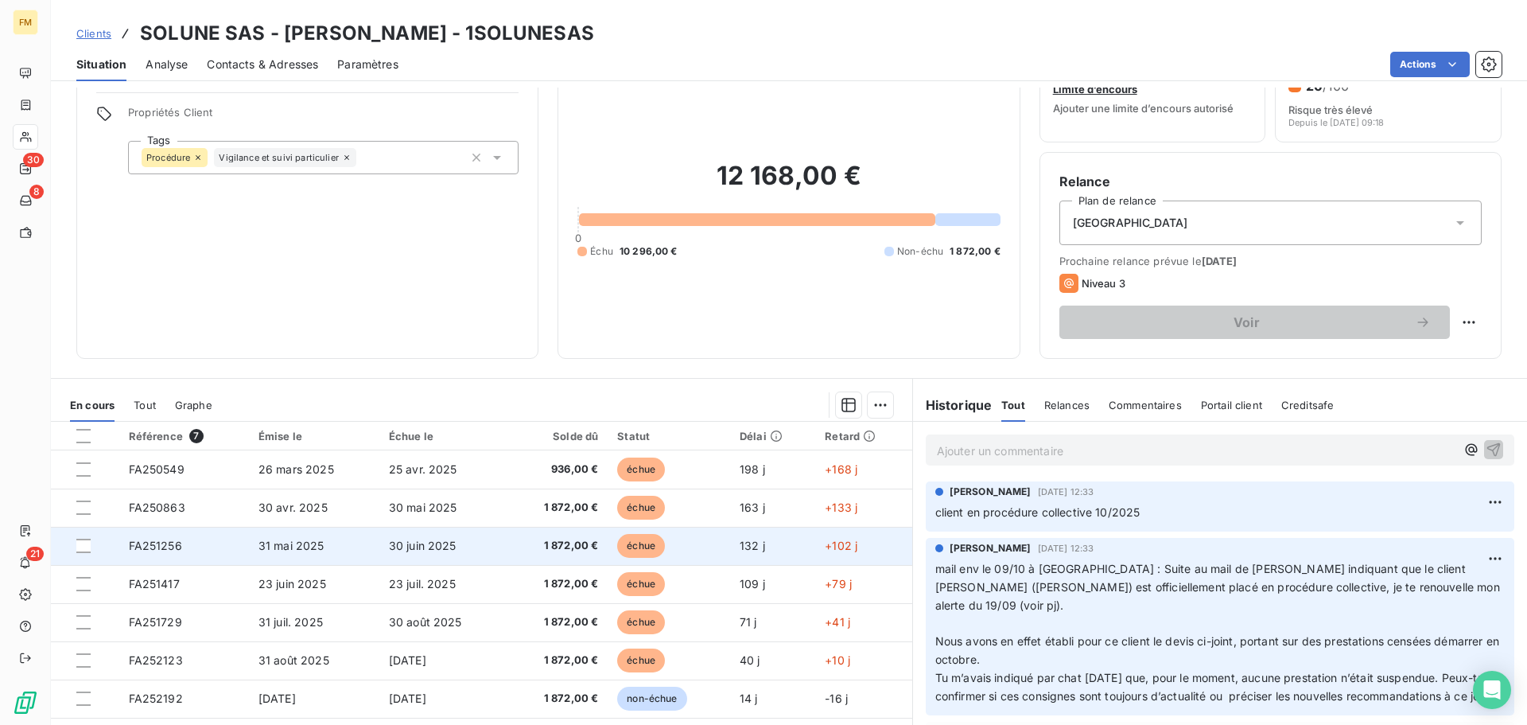
scroll to position [107, 0]
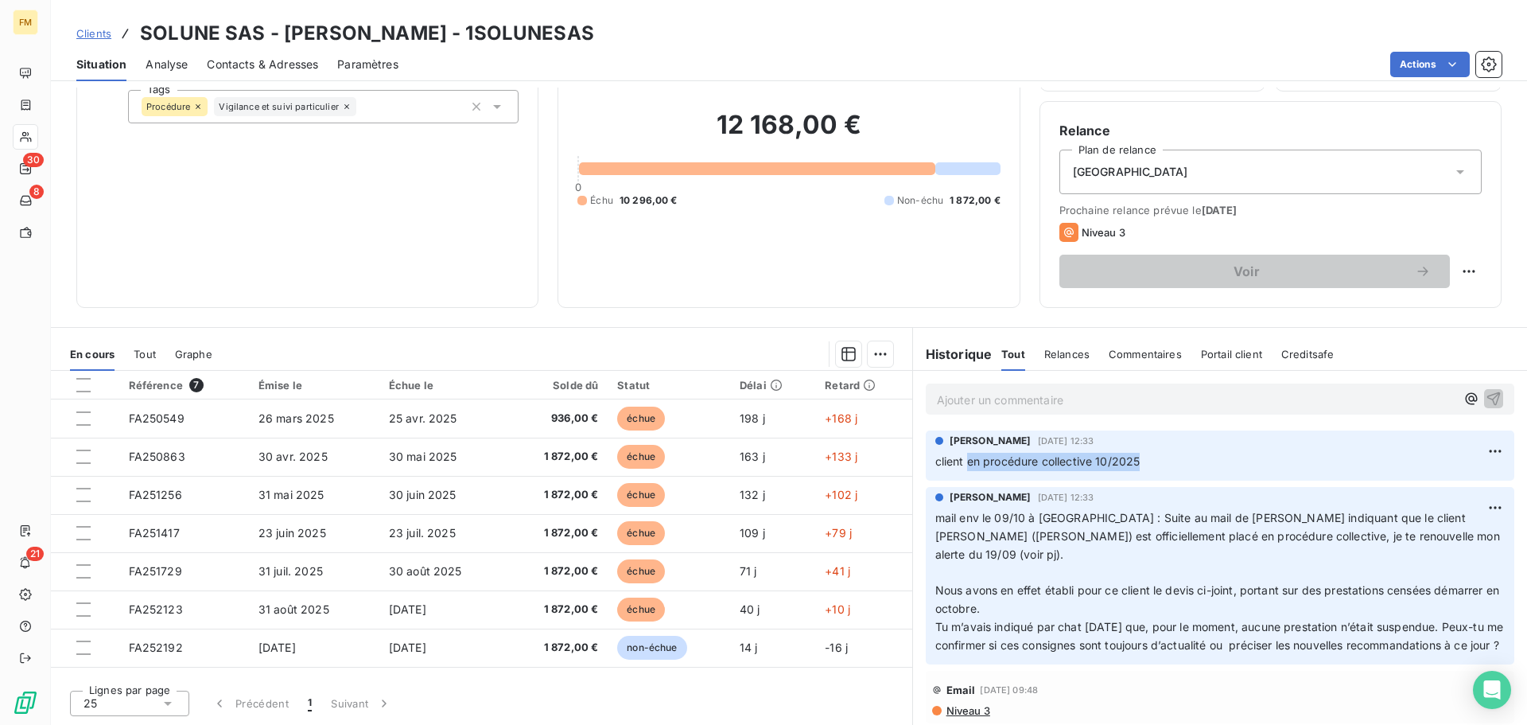
drag, startPoint x: 1153, startPoint y: 457, endPoint x: 962, endPoint y: 468, distance: 190.5
click at [962, 468] on p "client en procédure collective 10/2025" at bounding box center [1220, 462] width 570 height 18
copy span "en procédure collective 10/2025"
click at [87, 29] on span "Clients" at bounding box center [93, 33] width 35 height 13
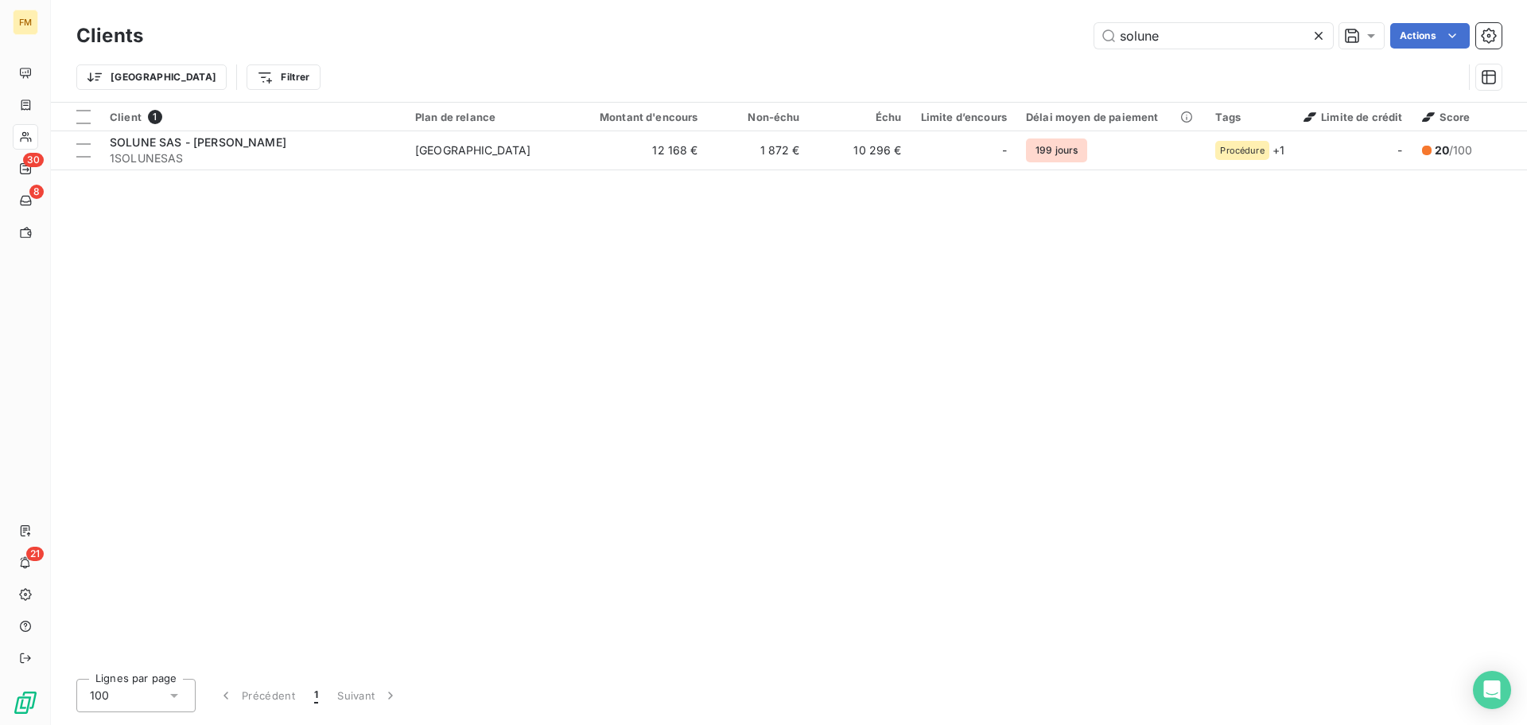
drag, startPoint x: 1172, startPoint y: 43, endPoint x: 954, endPoint y: 68, distance: 218.5
click at [990, 64] on div "Clients solune Actions Trier Filtrer" at bounding box center [788, 60] width 1425 height 83
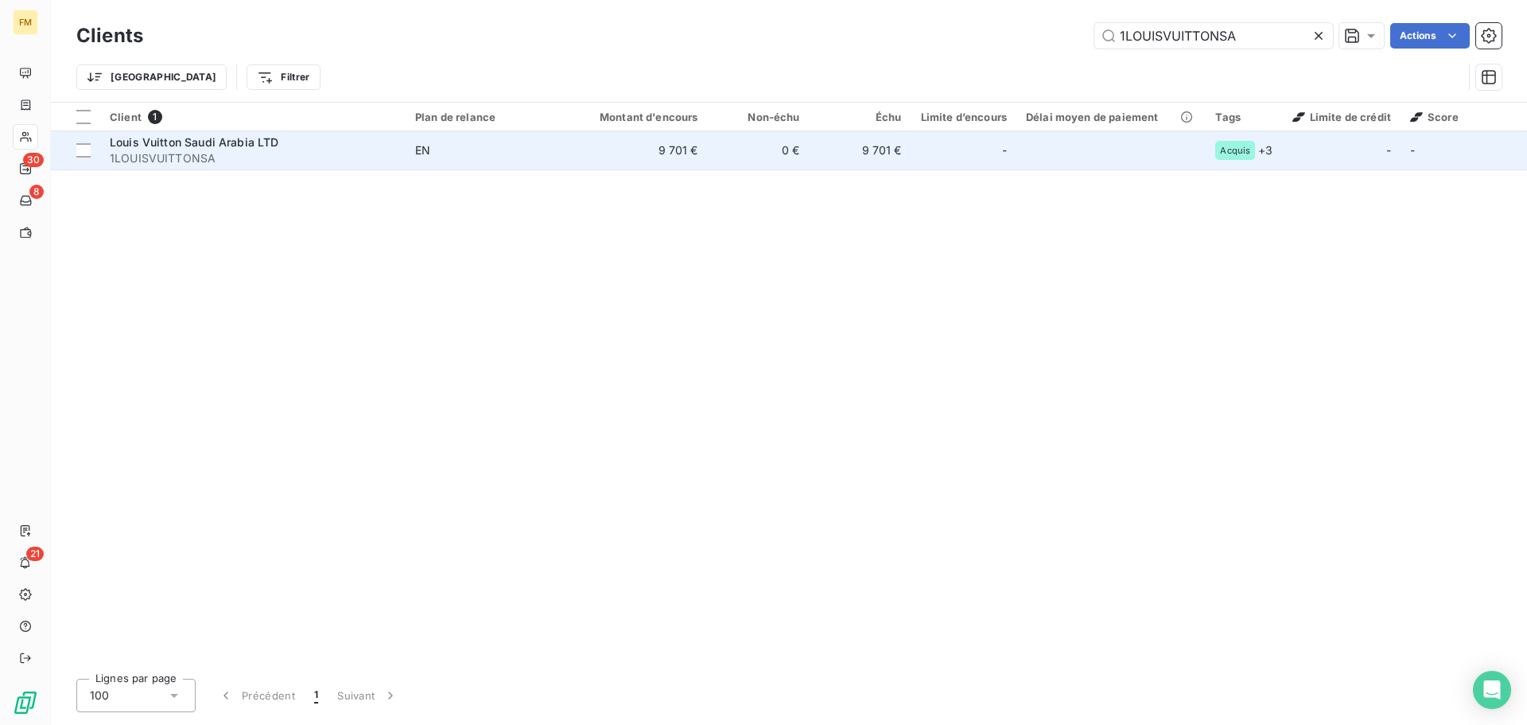
type input "1LOUISVUITTONSA"
click at [688, 160] on td "9 701 €" at bounding box center [639, 150] width 137 height 38
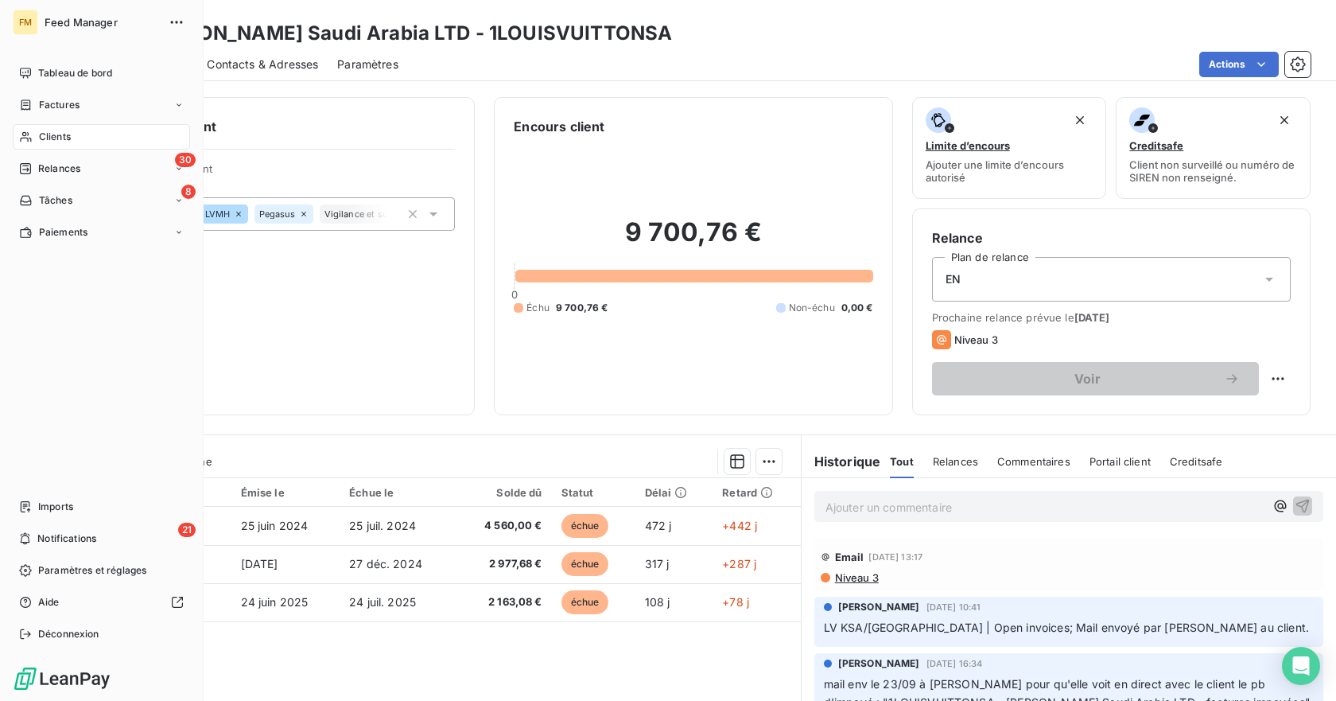
drag, startPoint x: 17, startPoint y: 15, endPoint x: 29, endPoint y: 35, distance: 23.2
click at [17, 15] on div "FM" at bounding box center [25, 22] width 25 height 25
click at [60, 633] on span "Déconnexion" at bounding box center [68, 634] width 61 height 14
